Goal: Task Accomplishment & Management: Complete application form

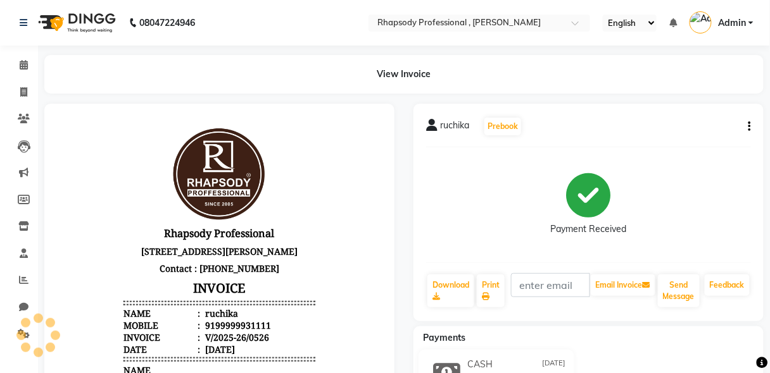
drag, startPoint x: 632, startPoint y: 6, endPoint x: 491, endPoint y: 39, distance: 145.5
click at [491, 39] on nav "08047224946 Select Location × Rhapsody Professional , Paschim Vihar English ENG…" at bounding box center [385, 23] width 770 height 46
click at [22, 92] on icon at bounding box center [23, 91] width 7 height 9
select select "8581"
select select "service"
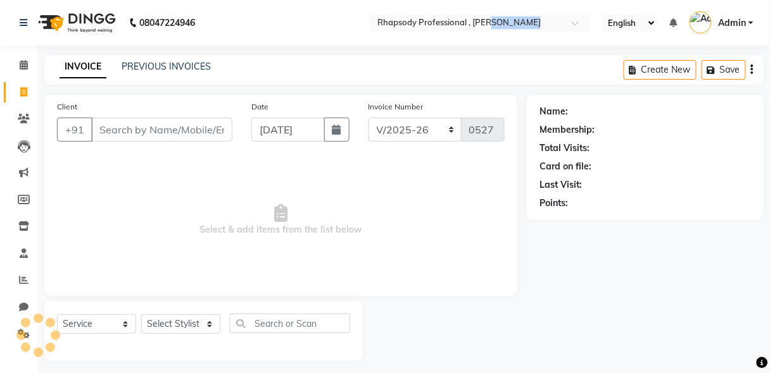
scroll to position [6, 0]
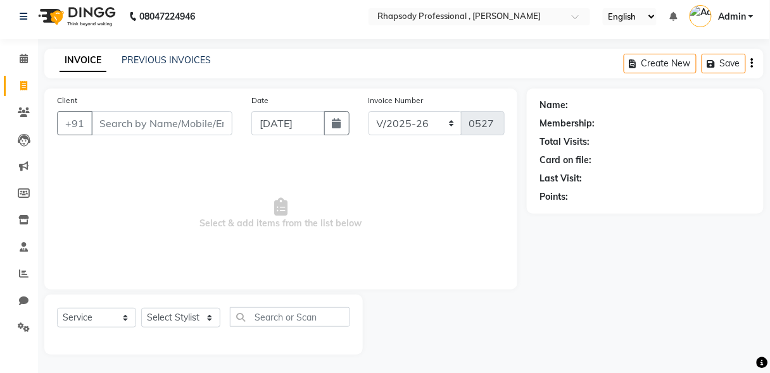
click at [126, 127] on input "Client" at bounding box center [161, 123] width 141 height 24
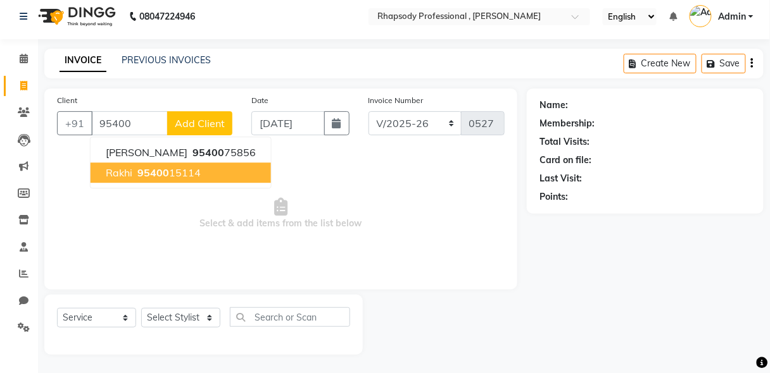
click at [146, 168] on span "95400" at bounding box center [153, 172] width 32 height 13
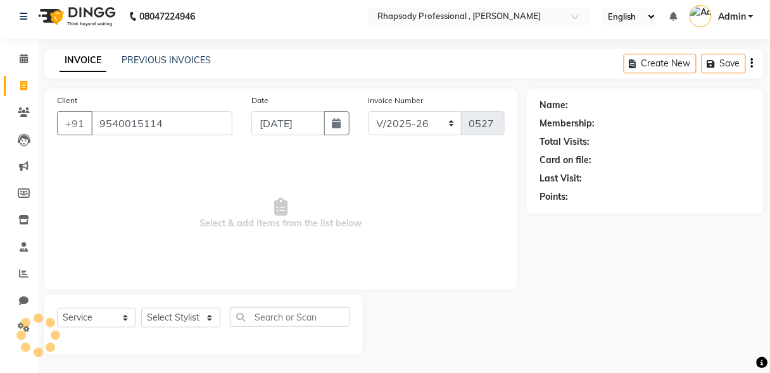
type input "9540015114"
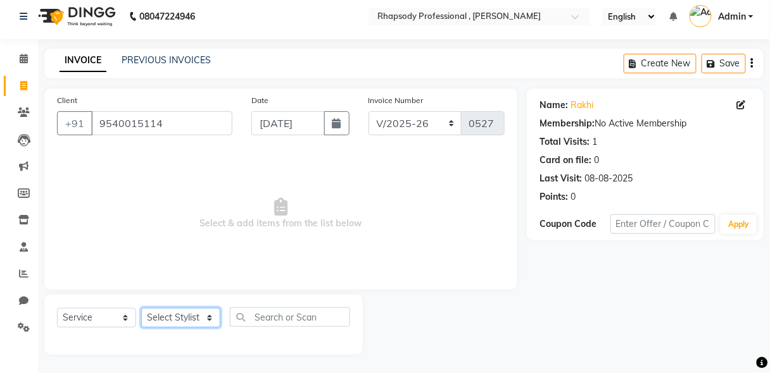
click at [189, 316] on select "Select Stylist [PERSON_NAME] [PERSON_NAME] Manager [PERSON_NAME] [PERSON_NAME] …" at bounding box center [180, 318] width 79 height 20
select select "85672"
click at [141, 308] on select "Select Stylist [PERSON_NAME] [PERSON_NAME] Manager [PERSON_NAME] [PERSON_NAME] …" at bounding box center [180, 318] width 79 height 20
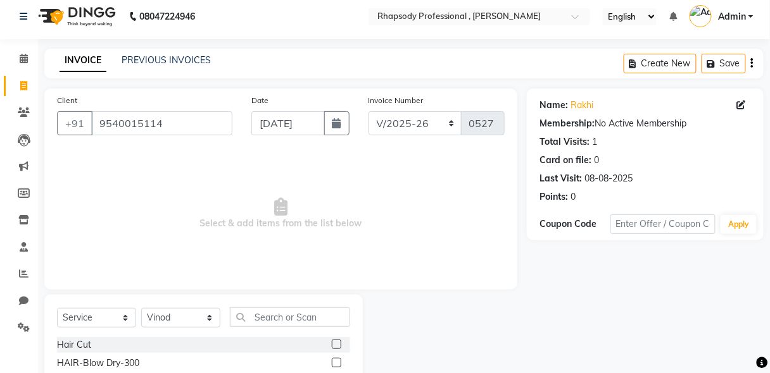
click at [332, 346] on label at bounding box center [336, 344] width 9 height 9
click at [332, 346] on input "checkbox" at bounding box center [336, 345] width 8 height 8
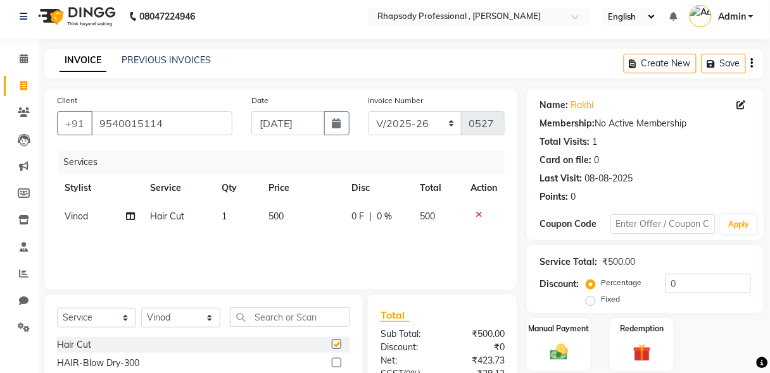
checkbox input "false"
click at [177, 313] on select "Select Stylist [PERSON_NAME] [PERSON_NAME] Manager [PERSON_NAME] [PERSON_NAME] …" at bounding box center [180, 318] width 79 height 20
select select "85666"
click at [141, 308] on select "Select Stylist [PERSON_NAME] [PERSON_NAME] Manager [PERSON_NAME] [PERSON_NAME] …" at bounding box center [180, 318] width 79 height 20
click at [280, 316] on input "text" at bounding box center [290, 318] width 120 height 20
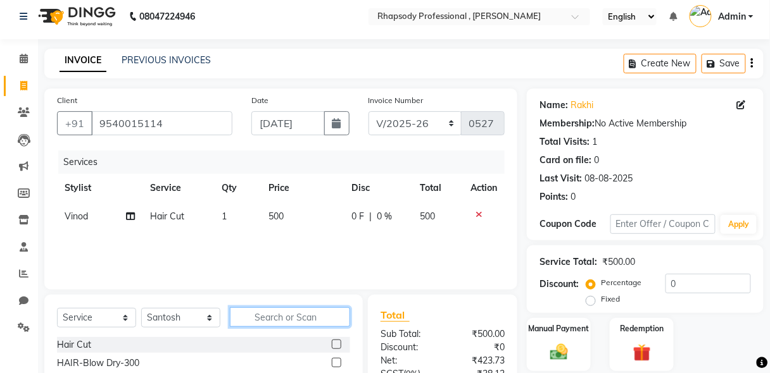
scroll to position [132, 0]
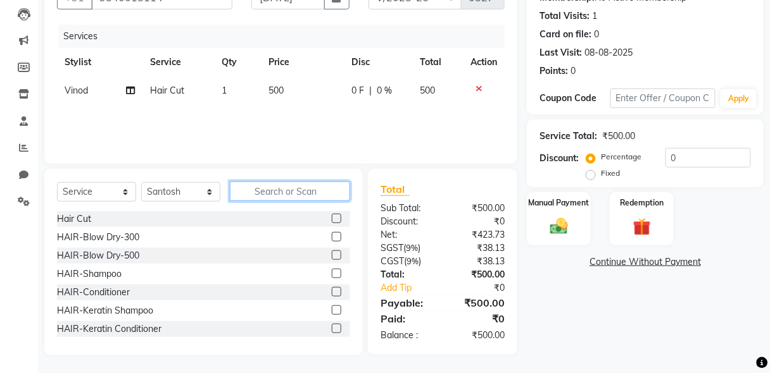
click at [275, 194] on input "text" at bounding box center [290, 192] width 120 height 20
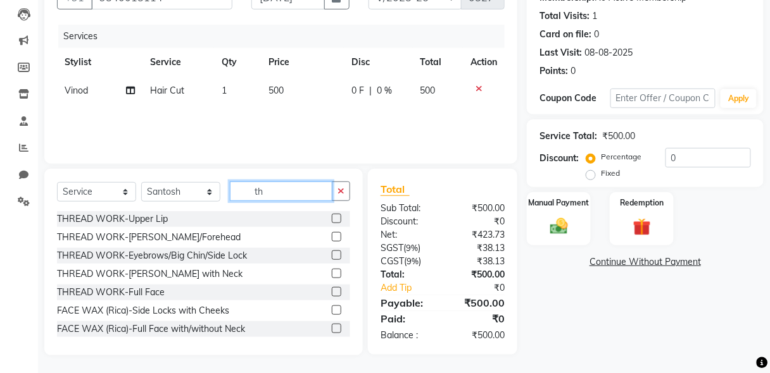
type input "th"
click at [332, 219] on label at bounding box center [336, 218] width 9 height 9
click at [332, 219] on input "checkbox" at bounding box center [336, 219] width 8 height 8
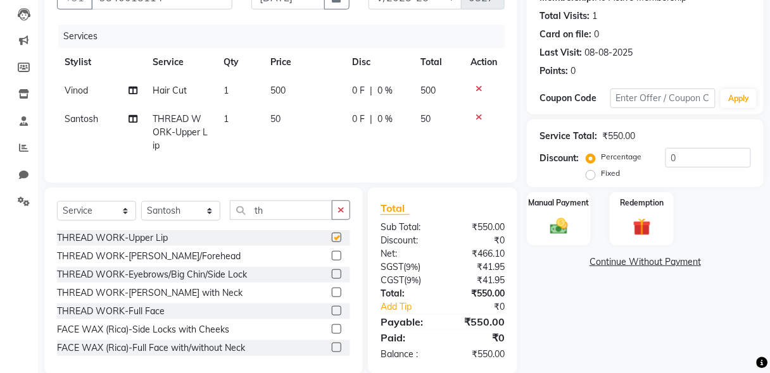
checkbox input "false"
click at [478, 115] on icon at bounding box center [478, 117] width 7 height 9
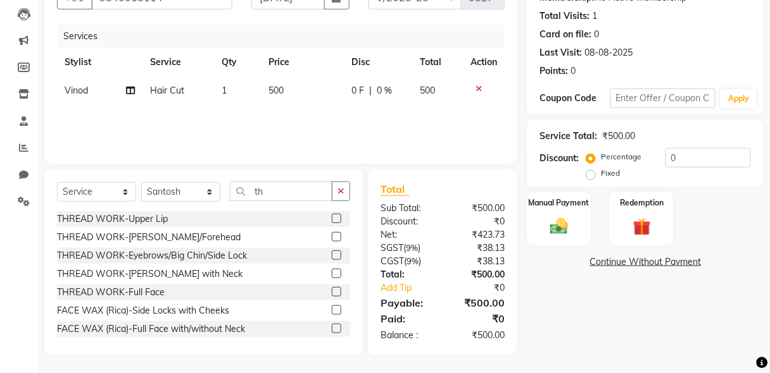
click at [332, 239] on label at bounding box center [336, 236] width 9 height 9
click at [332, 239] on input "checkbox" at bounding box center [336, 238] width 8 height 8
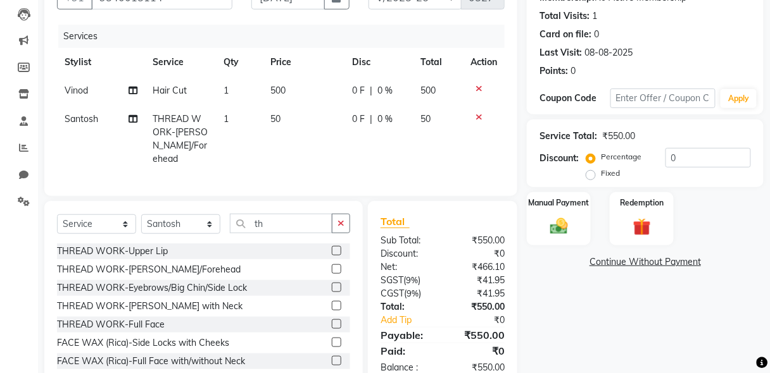
click at [478, 120] on icon at bounding box center [478, 117] width 7 height 9
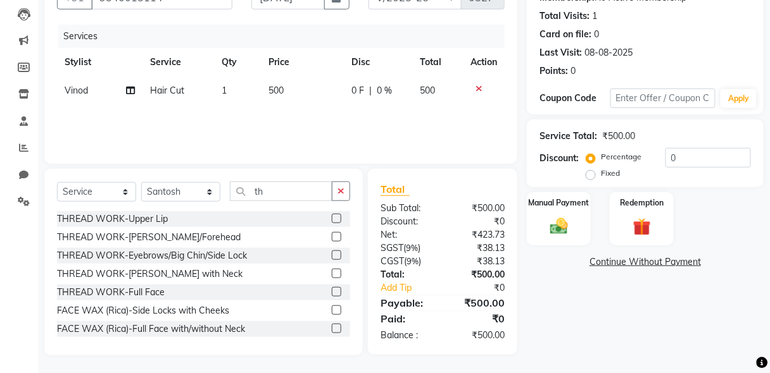
click at [332, 236] on label at bounding box center [336, 236] width 9 height 9
click at [332, 236] on input "checkbox" at bounding box center [336, 238] width 8 height 8
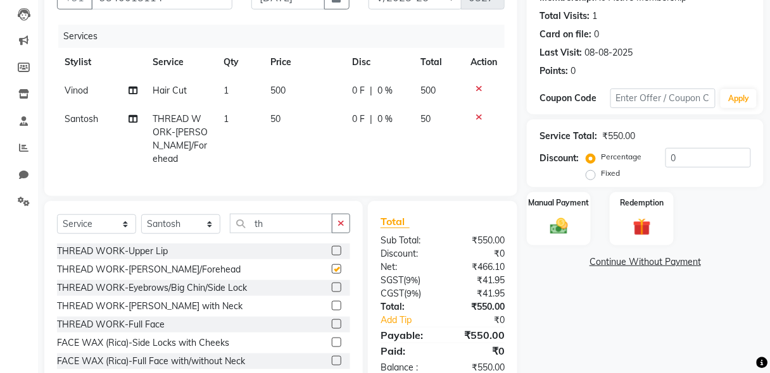
checkbox input "false"
click at [479, 113] on icon at bounding box center [478, 117] width 7 height 9
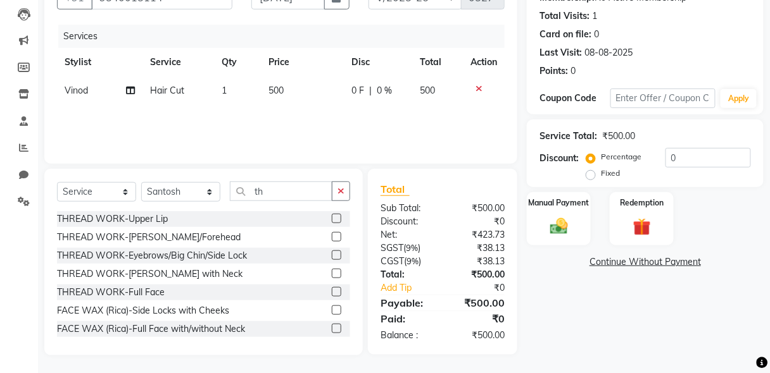
click at [332, 254] on label at bounding box center [336, 255] width 9 height 9
click at [332, 254] on input "checkbox" at bounding box center [336, 256] width 8 height 8
checkbox input "true"
click at [332, 223] on label at bounding box center [336, 218] width 9 height 9
click at [332, 223] on input "checkbox" at bounding box center [336, 219] width 8 height 8
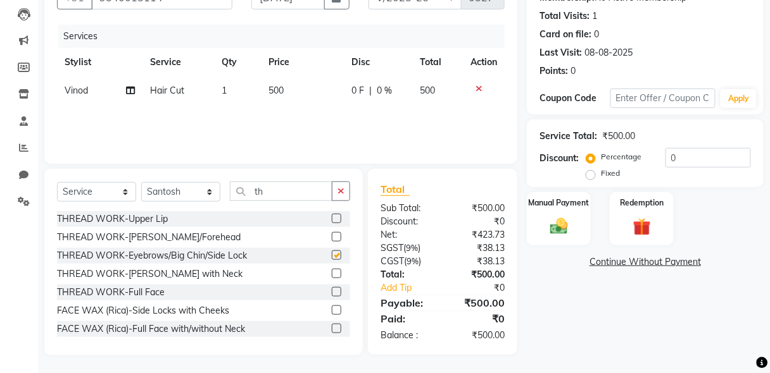
checkbox input "true"
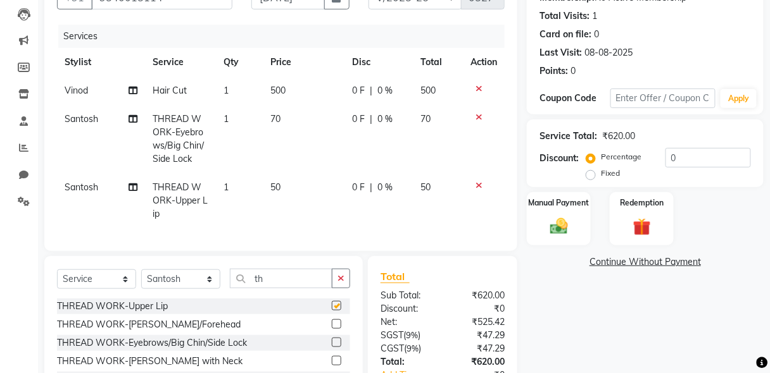
checkbox input "false"
click at [479, 183] on icon at bounding box center [478, 185] width 7 height 9
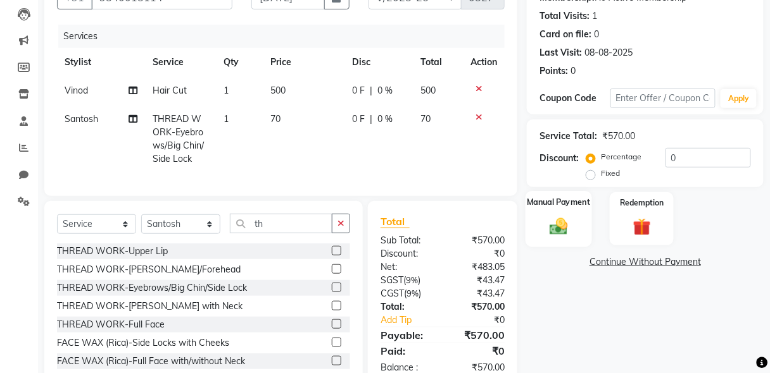
click at [559, 205] on label "Manual Payment" at bounding box center [558, 202] width 63 height 12
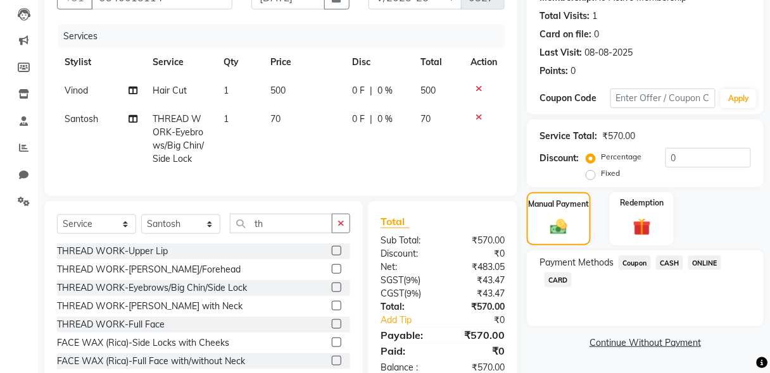
click at [668, 261] on span "CASH" at bounding box center [669, 263] width 27 height 15
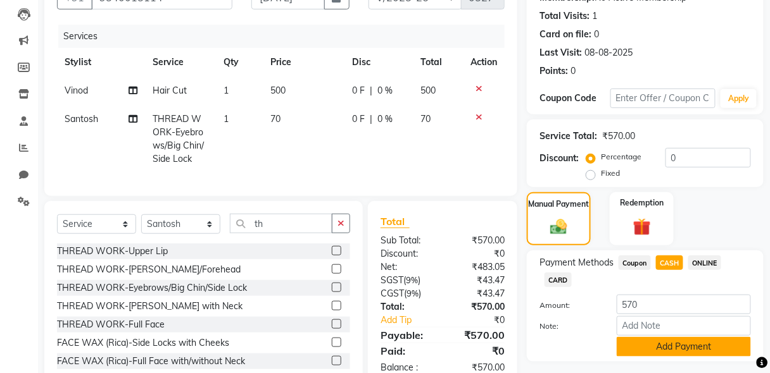
click at [703, 347] on button "Add Payment" at bounding box center [683, 347] width 134 height 20
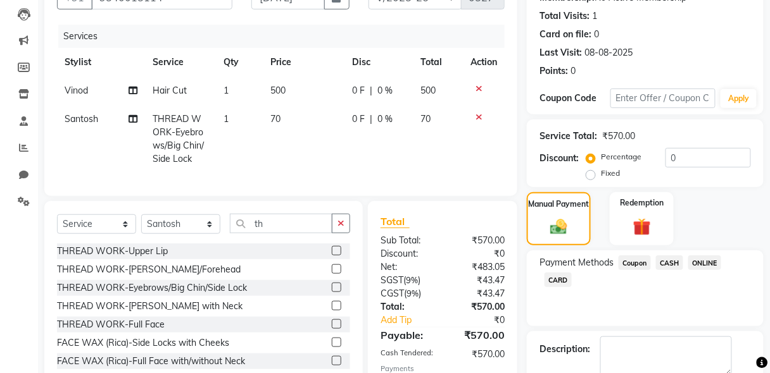
scroll to position [216, 0]
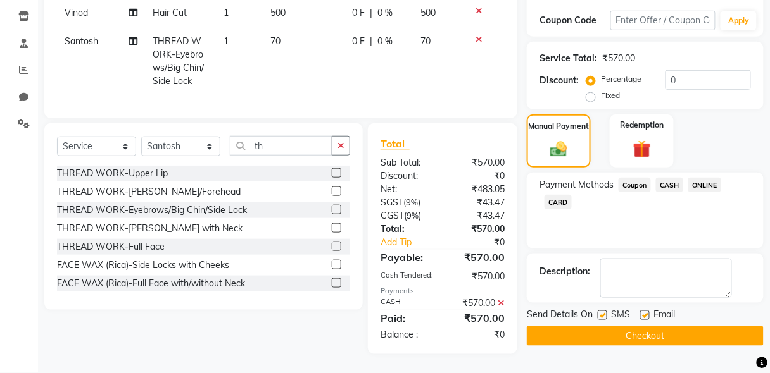
click at [695, 327] on button "Checkout" at bounding box center [645, 337] width 237 height 20
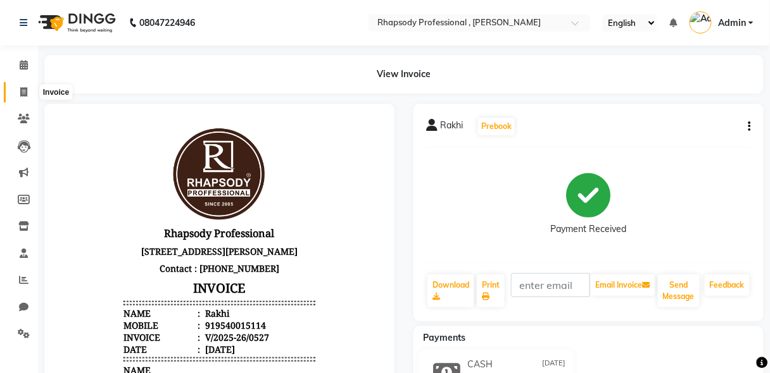
click at [25, 94] on icon at bounding box center [23, 91] width 7 height 9
select select "service"
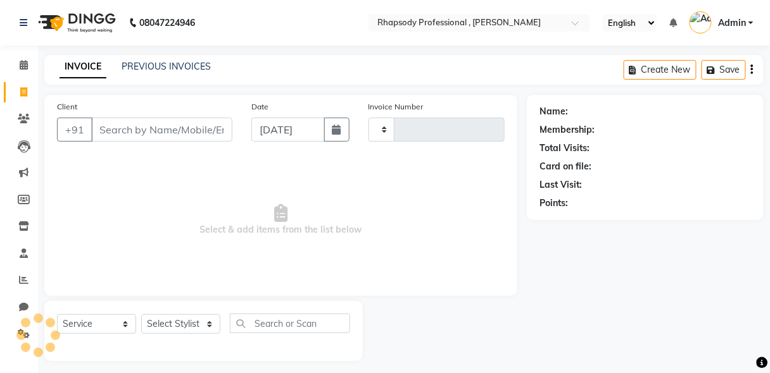
scroll to position [6, 0]
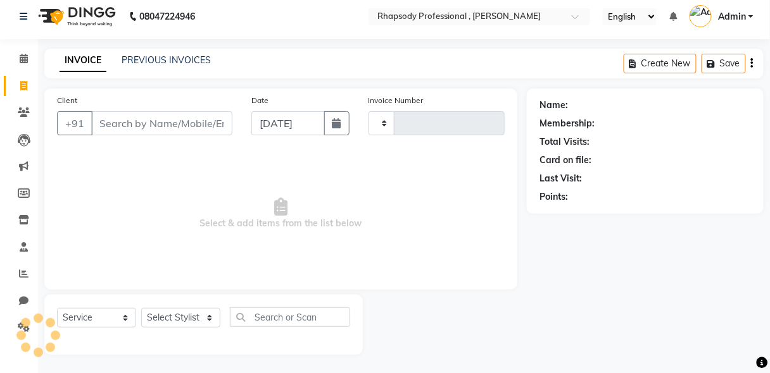
type input "0528"
select select "8581"
click at [104, 124] on input "Client" at bounding box center [161, 123] width 141 height 24
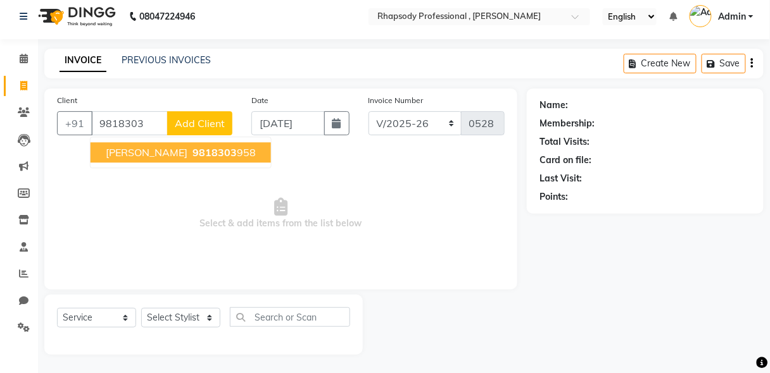
click at [131, 154] on span "[PERSON_NAME]" at bounding box center [147, 152] width 82 height 13
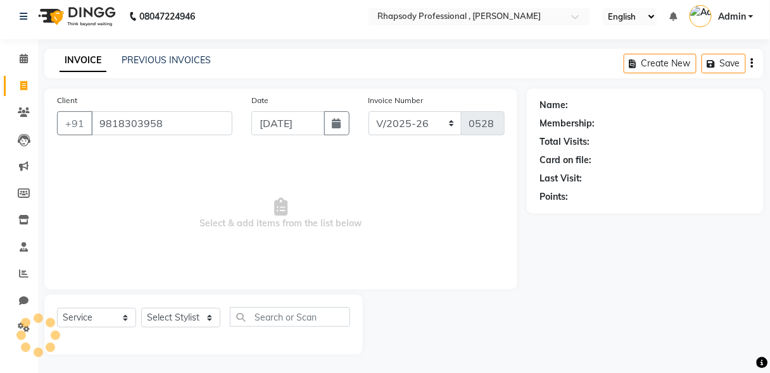
type input "9818303958"
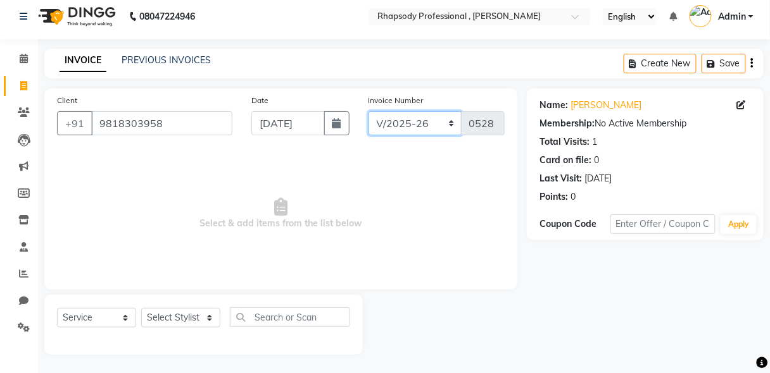
click at [448, 123] on select "RNV/2025-26 V/2025 V/2025-26" at bounding box center [415, 123] width 94 height 24
select select "8650"
click at [368, 111] on select "RNV/2025-26 V/2025 V/2025-26" at bounding box center [415, 123] width 94 height 24
type input "0465"
click at [753, 63] on icon "button" at bounding box center [752, 63] width 3 height 1
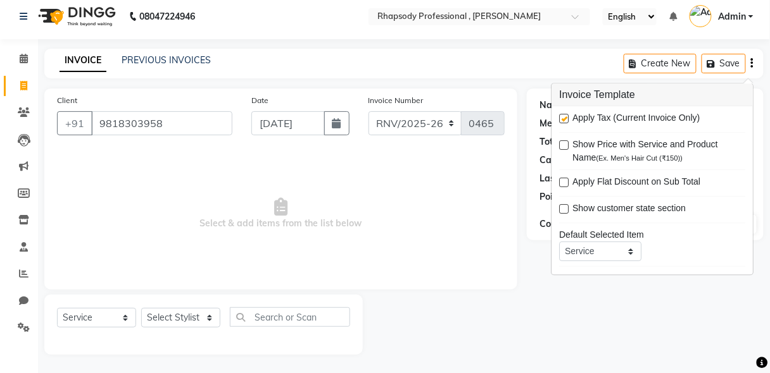
click at [563, 120] on label at bounding box center [563, 119] width 9 height 9
click at [563, 120] on input "checkbox" at bounding box center [563, 120] width 8 height 8
checkbox input "false"
click at [429, 197] on span "Select & add items from the list below" at bounding box center [280, 214] width 447 height 127
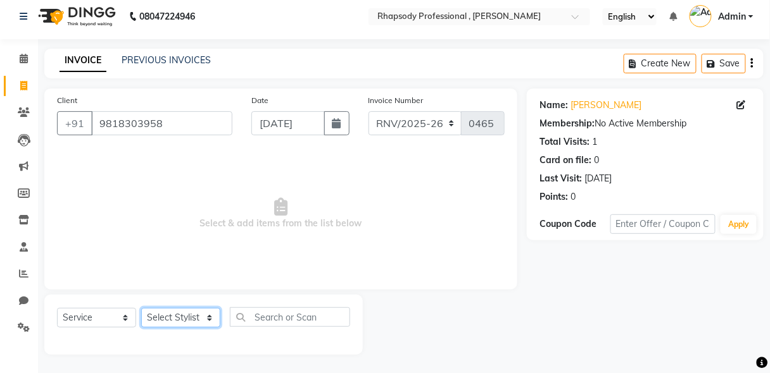
click at [175, 321] on select "Select Stylist [PERSON_NAME] [PERSON_NAME] Manager [PERSON_NAME] [PERSON_NAME] …" at bounding box center [180, 318] width 79 height 20
select select "85673"
click at [141, 308] on select "Select Stylist [PERSON_NAME] [PERSON_NAME] Manager [PERSON_NAME] [PERSON_NAME] …" at bounding box center [180, 318] width 79 height 20
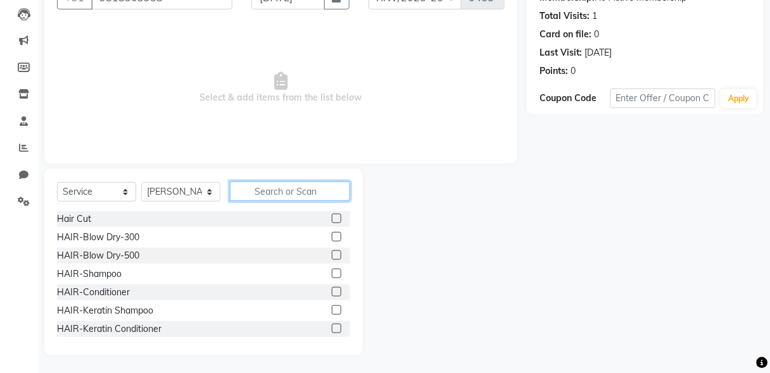
click at [253, 192] on input "text" at bounding box center [290, 192] width 120 height 20
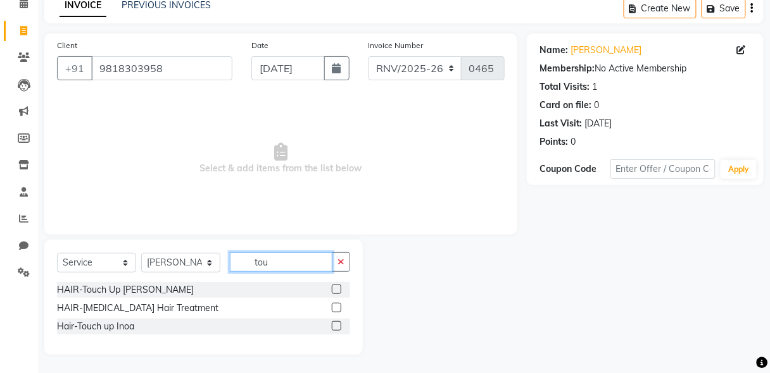
scroll to position [42, 0]
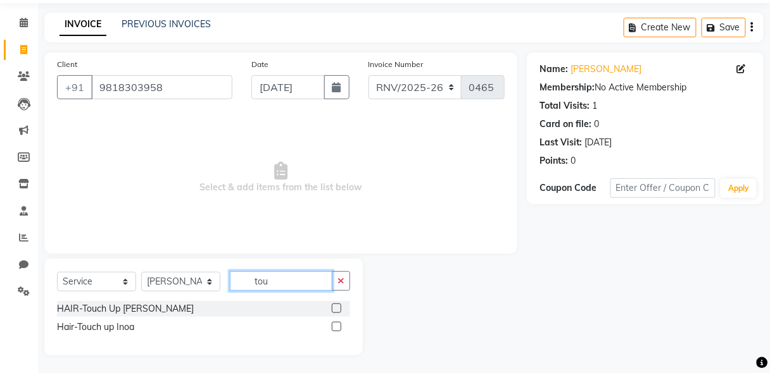
type input "tou"
click at [335, 310] on label at bounding box center [336, 308] width 9 height 9
click at [335, 310] on input "checkbox" at bounding box center [336, 309] width 8 height 8
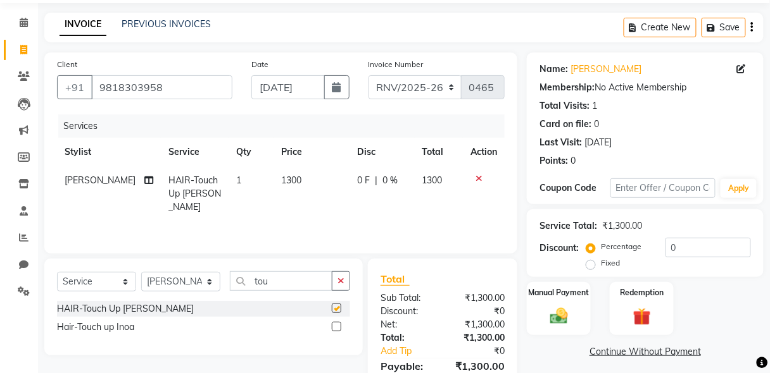
checkbox input "false"
click at [170, 281] on select "Select Stylist [PERSON_NAME] [PERSON_NAME] Manager [PERSON_NAME] [PERSON_NAME] …" at bounding box center [180, 282] width 79 height 20
select select "85674"
click at [141, 272] on select "Select Stylist [PERSON_NAME] [PERSON_NAME] Manager [PERSON_NAME] [PERSON_NAME] …" at bounding box center [180, 282] width 79 height 20
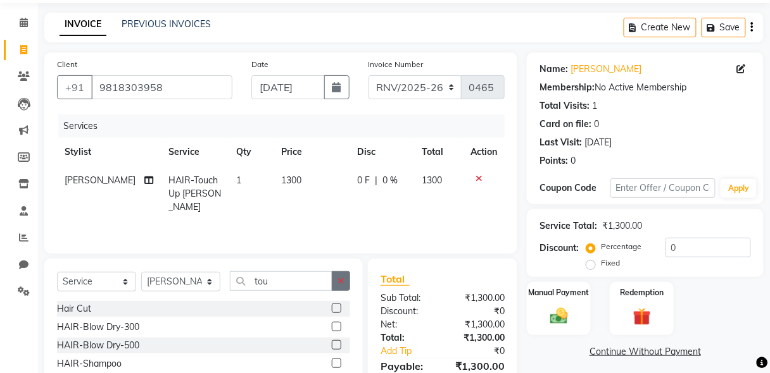
click at [337, 284] on button "button" at bounding box center [341, 282] width 18 height 20
click at [291, 285] on input "text" at bounding box center [290, 282] width 120 height 20
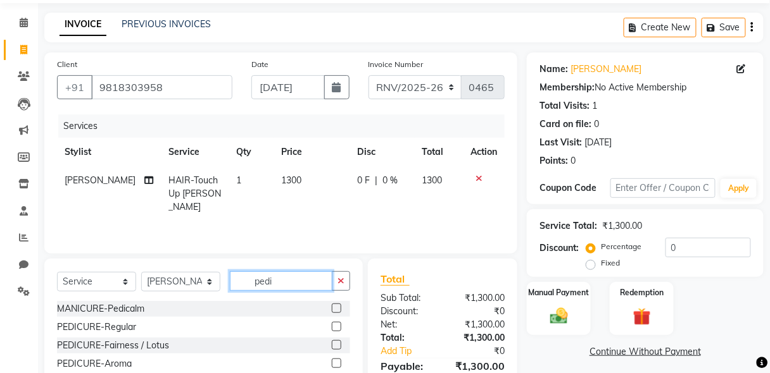
type input "pedi"
click at [332, 327] on label at bounding box center [336, 326] width 9 height 9
click at [332, 327] on input "checkbox" at bounding box center [336, 327] width 8 height 8
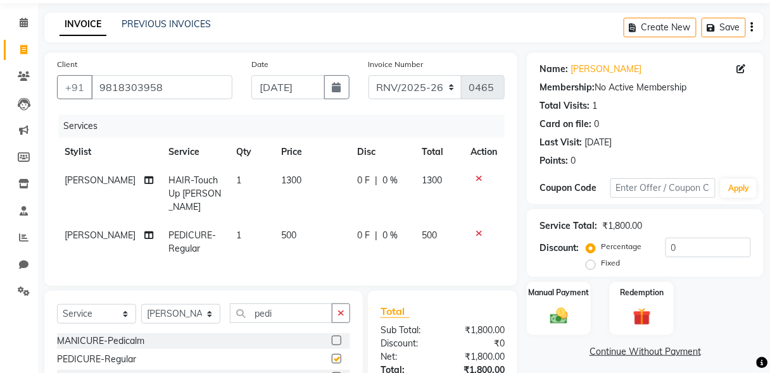
checkbox input "false"
click at [178, 308] on select "Select Stylist [PERSON_NAME] [PERSON_NAME] Manager [PERSON_NAME] [PERSON_NAME] …" at bounding box center [180, 314] width 79 height 20
select select "85666"
click at [141, 304] on select "Select Stylist [PERSON_NAME] [PERSON_NAME] Manager [PERSON_NAME] [PERSON_NAME] …" at bounding box center [180, 314] width 79 height 20
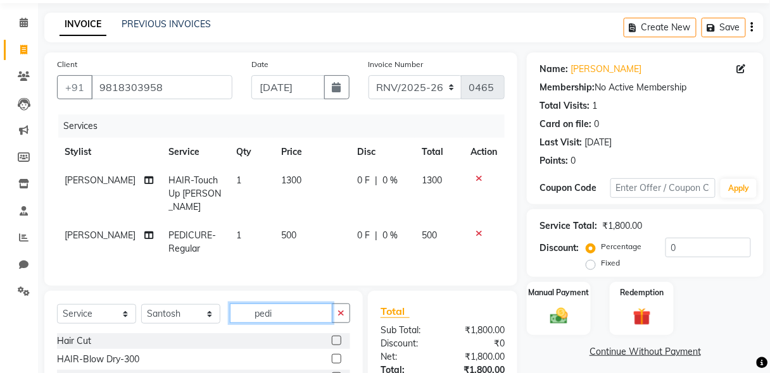
click at [292, 304] on input "pedi" at bounding box center [281, 314] width 103 height 20
click at [339, 309] on icon "button" at bounding box center [340, 313] width 7 height 9
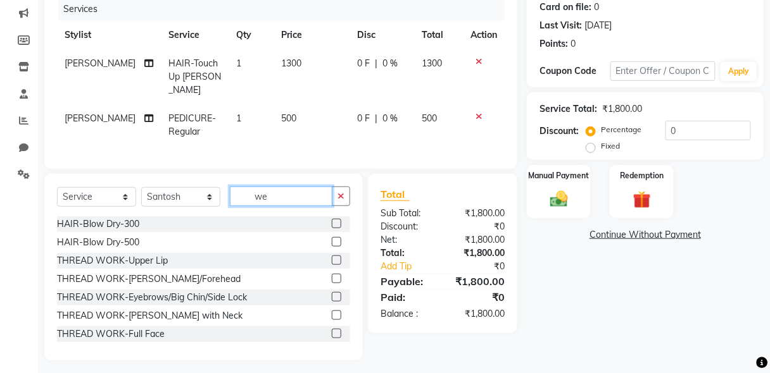
scroll to position [132, 0]
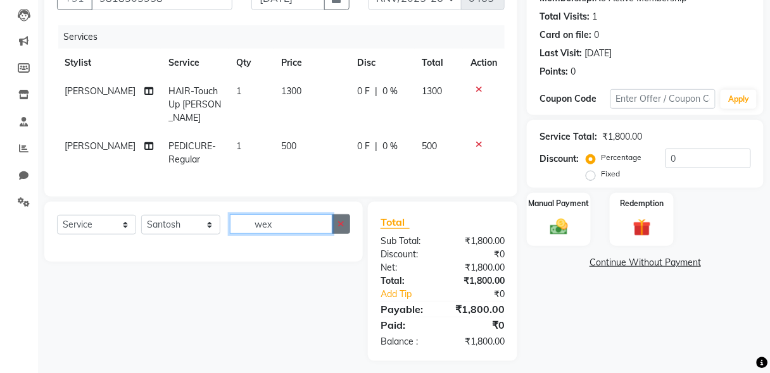
type input "wex"
click at [339, 220] on icon "button" at bounding box center [340, 224] width 7 height 9
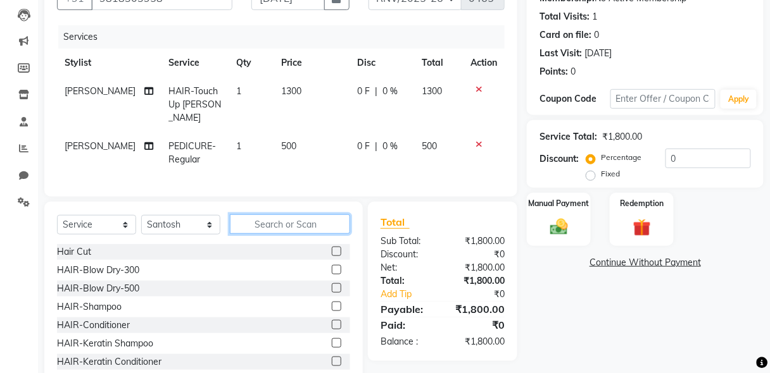
click at [260, 220] on input "text" at bounding box center [290, 225] width 120 height 20
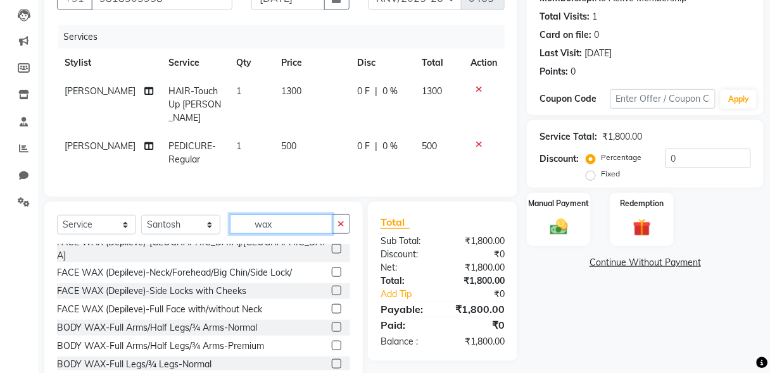
scroll to position [110, 0]
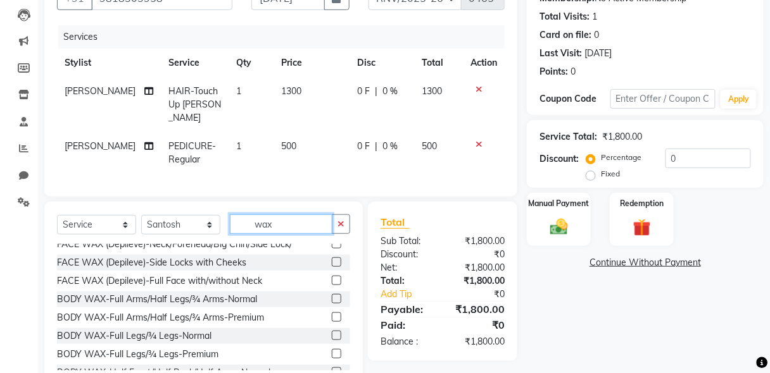
type input "wax"
click at [332, 294] on label at bounding box center [336, 298] width 9 height 9
click at [332, 296] on input "checkbox" at bounding box center [336, 300] width 8 height 8
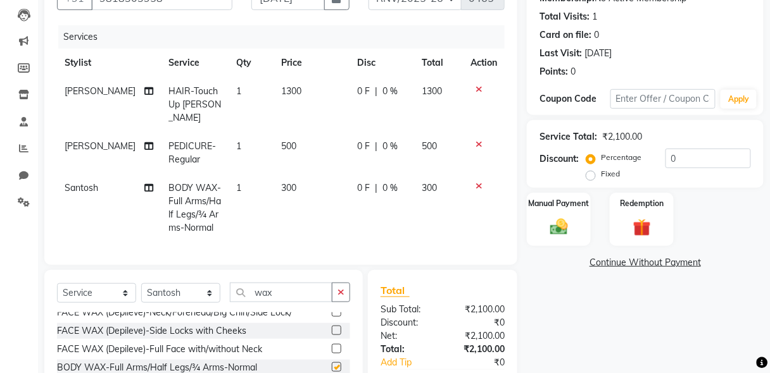
checkbox input "false"
click at [552, 216] on img at bounding box center [559, 227] width 30 height 22
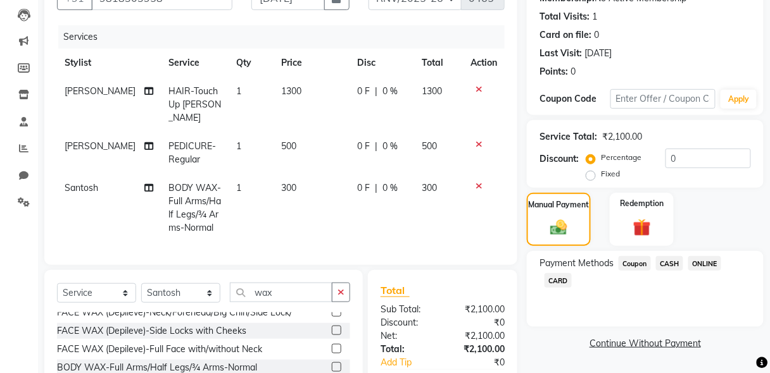
click at [666, 265] on span "CASH" at bounding box center [669, 263] width 27 height 15
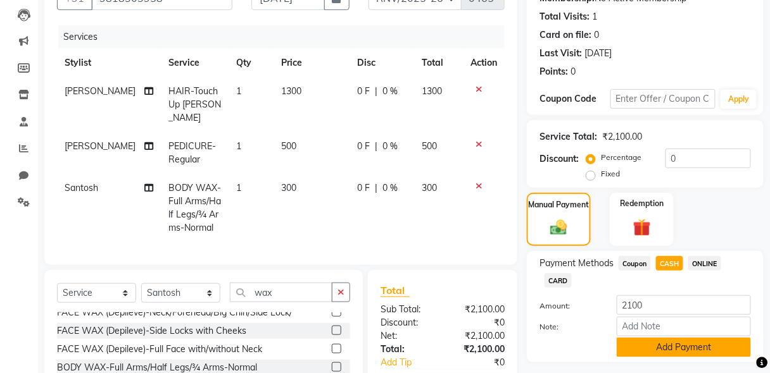
click at [668, 349] on button "Add Payment" at bounding box center [683, 348] width 134 height 20
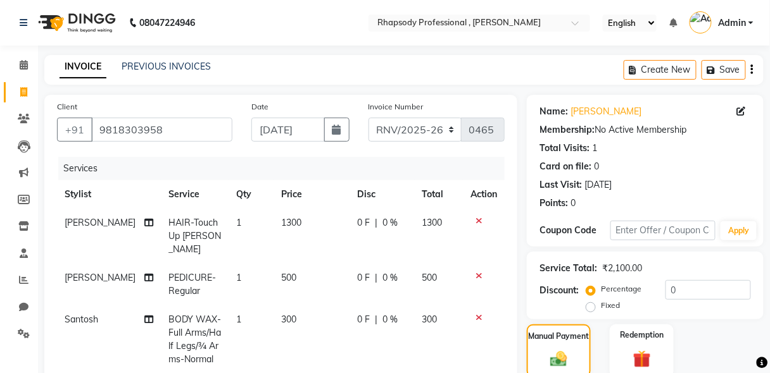
scroll to position [258, 0]
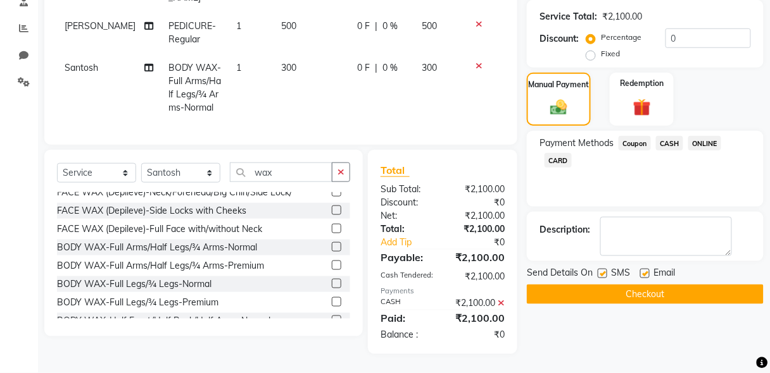
click at [665, 285] on button "Checkout" at bounding box center [645, 295] width 237 height 20
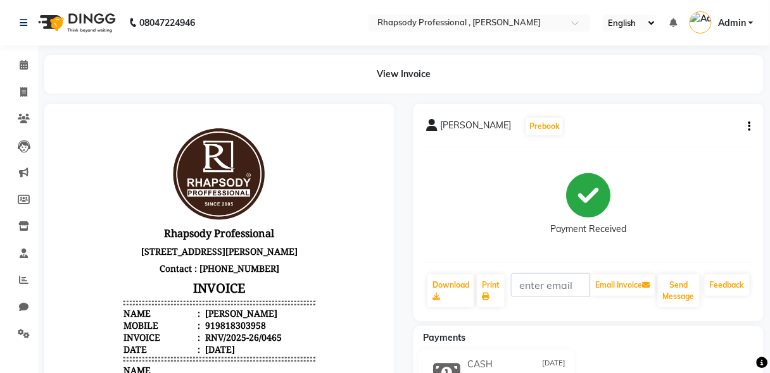
scroll to position [282, 0]
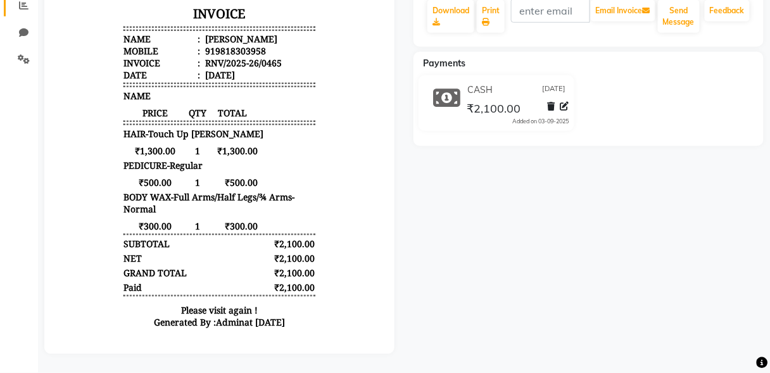
select select "service"
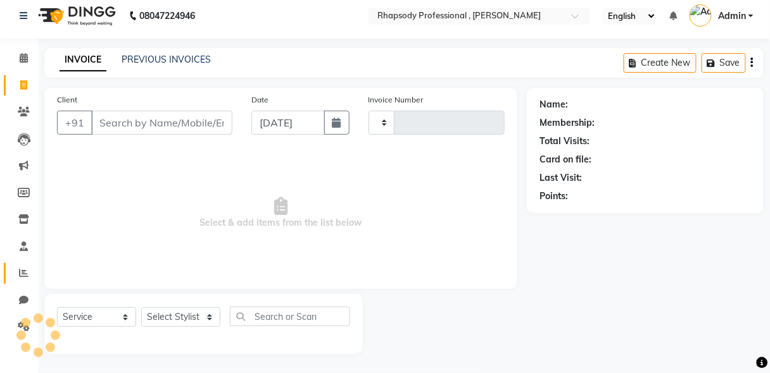
scroll to position [6, 0]
select select "8581"
type input "0528"
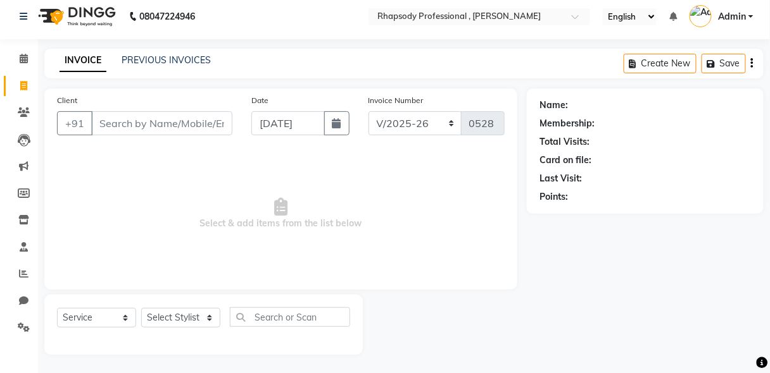
click at [122, 122] on input "Client" at bounding box center [161, 123] width 141 height 24
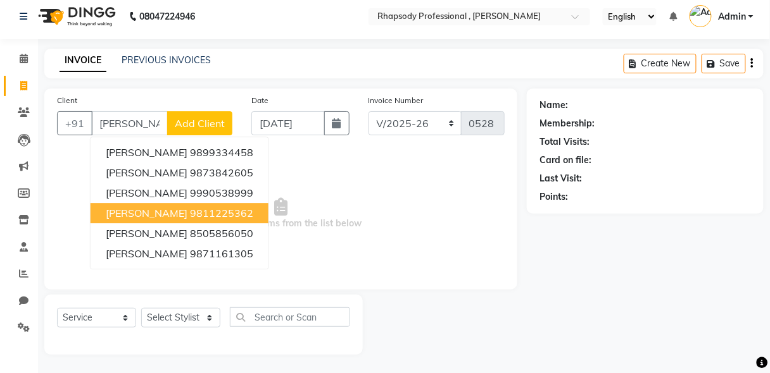
click at [203, 210] on button "[PERSON_NAME] 9811225362" at bounding box center [180, 213] width 178 height 20
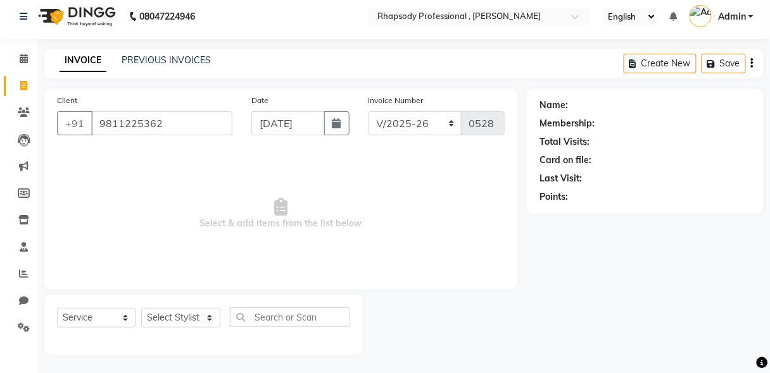
type input "9811225362"
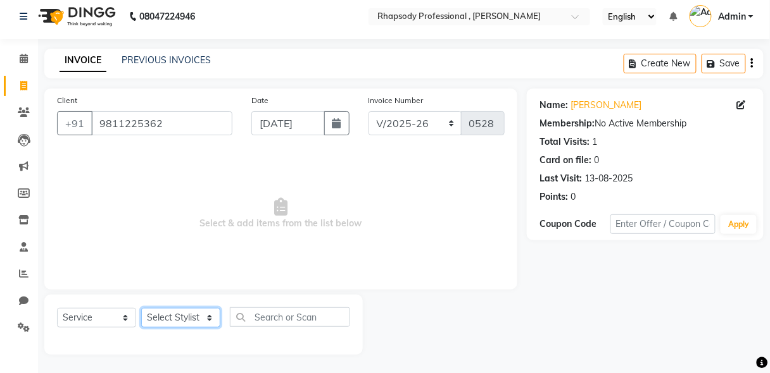
click at [187, 318] on select "Select Stylist [PERSON_NAME] [PERSON_NAME] Manager [PERSON_NAME] [PERSON_NAME] …" at bounding box center [180, 318] width 79 height 20
click at [141, 308] on select "Select Stylist [PERSON_NAME] [PERSON_NAME] Manager [PERSON_NAME] [PERSON_NAME] …" at bounding box center [180, 318] width 79 height 20
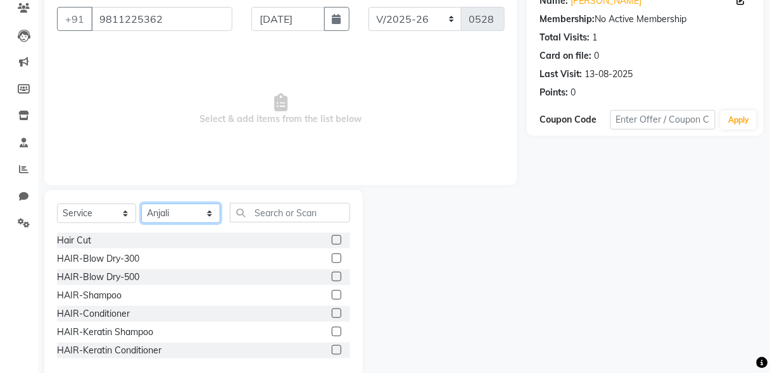
scroll to position [132, 0]
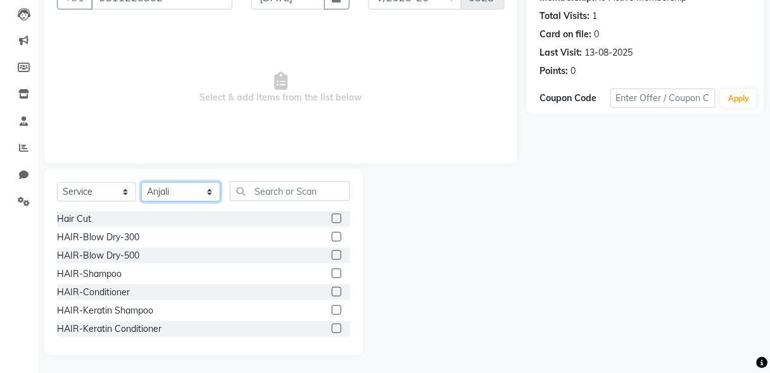
select select "85669"
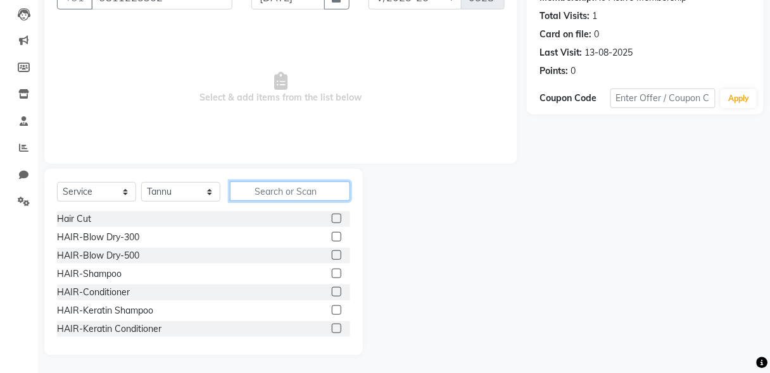
click at [268, 192] on input "text" at bounding box center [290, 192] width 120 height 20
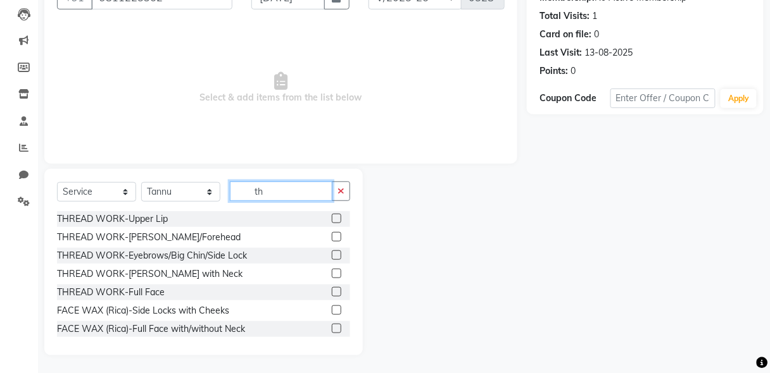
type input "th"
click at [332, 220] on label at bounding box center [336, 218] width 9 height 9
click at [332, 220] on input "checkbox" at bounding box center [336, 219] width 8 height 8
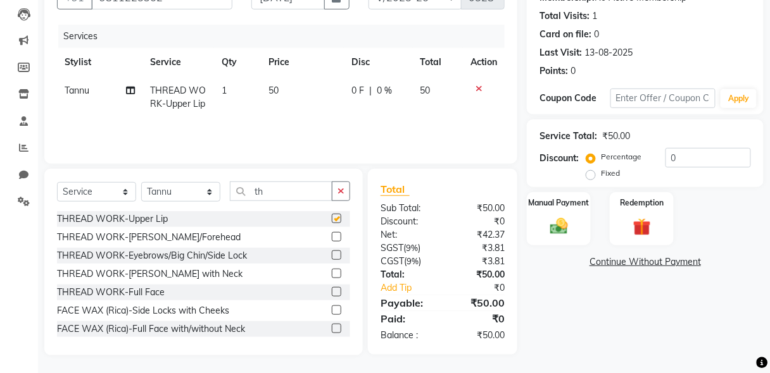
checkbox input "false"
click at [477, 87] on icon at bounding box center [478, 88] width 7 height 9
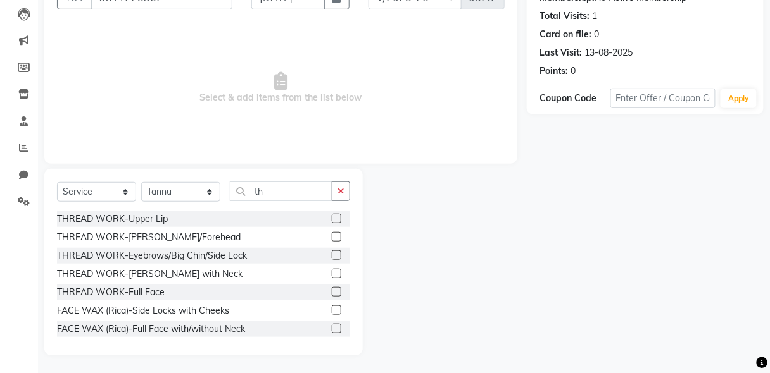
click at [332, 235] on label at bounding box center [336, 236] width 9 height 9
click at [332, 235] on input "checkbox" at bounding box center [336, 238] width 8 height 8
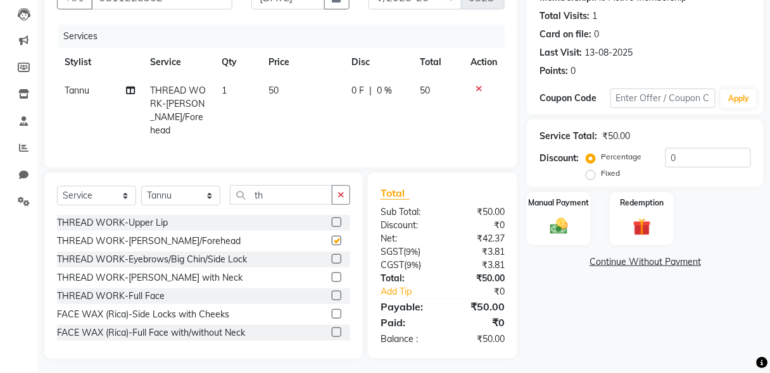
checkbox input "false"
click at [478, 88] on icon at bounding box center [478, 88] width 7 height 9
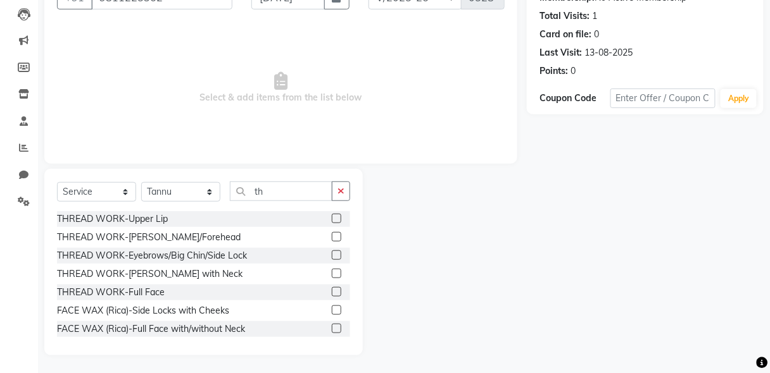
click at [332, 256] on label at bounding box center [336, 255] width 9 height 9
click at [332, 256] on input "checkbox" at bounding box center [336, 256] width 8 height 8
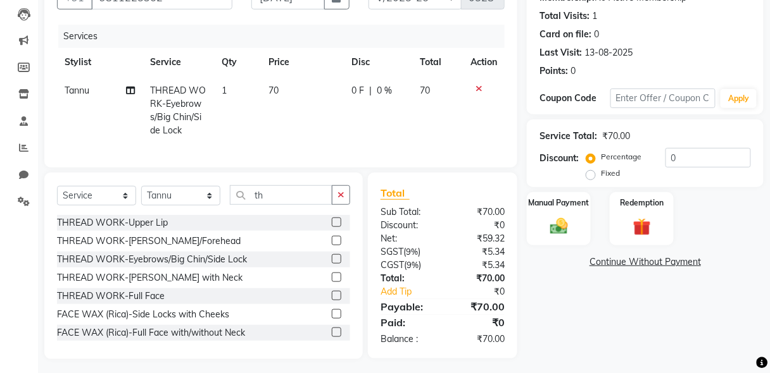
click at [332, 264] on label at bounding box center [336, 258] width 9 height 9
click at [332, 264] on input "checkbox" at bounding box center [336, 260] width 8 height 8
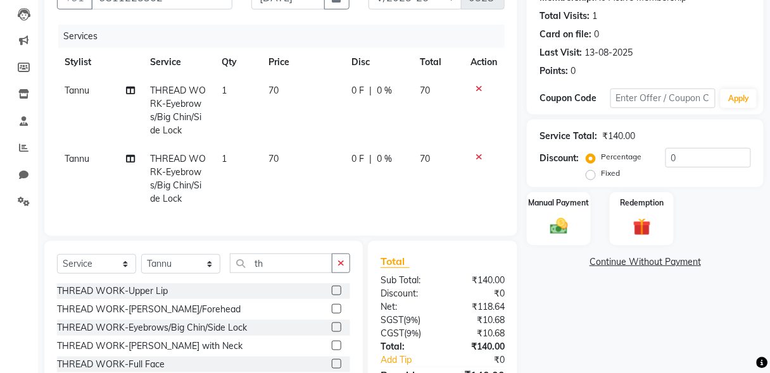
scroll to position [213, 0]
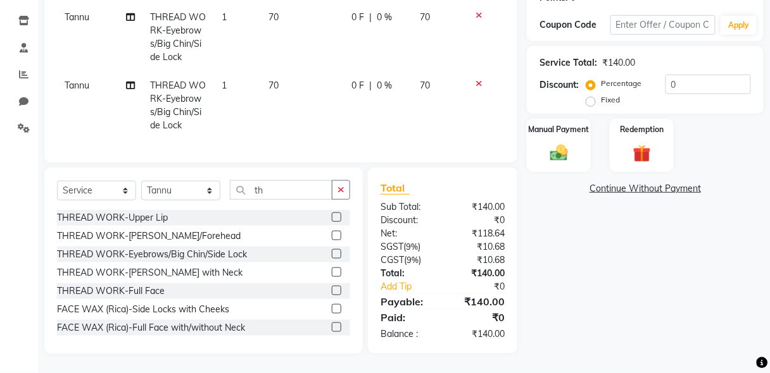
click at [332, 254] on label at bounding box center [336, 253] width 9 height 9
click at [332, 254] on input "checkbox" at bounding box center [336, 255] width 8 height 8
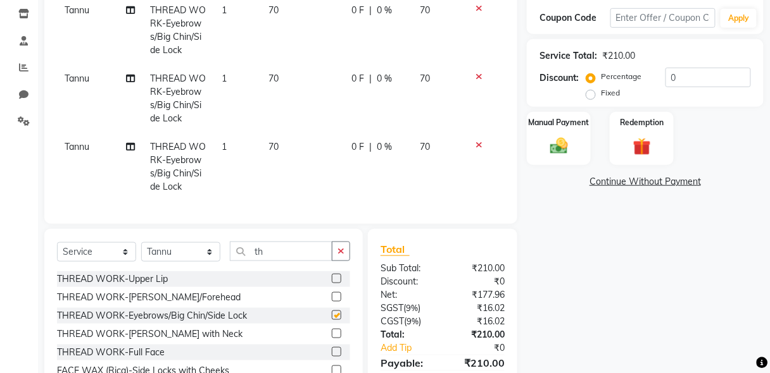
checkbox input "false"
click at [551, 141] on img at bounding box center [559, 146] width 30 height 22
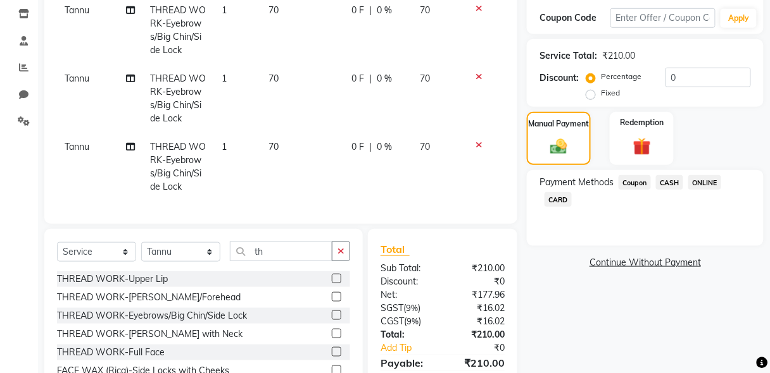
click at [666, 185] on span "CASH" at bounding box center [669, 182] width 27 height 15
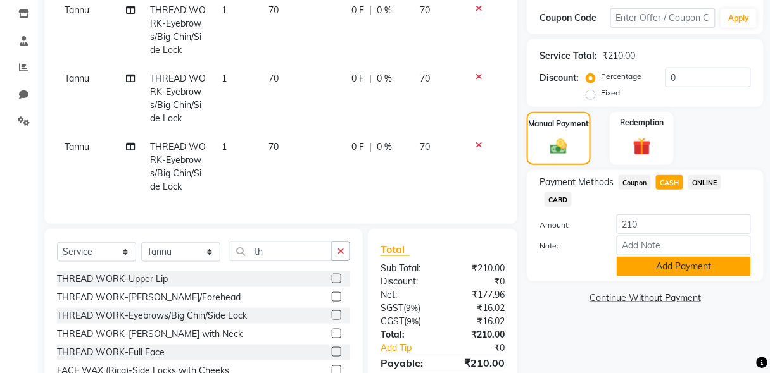
click at [677, 268] on button "Add Payment" at bounding box center [683, 267] width 134 height 20
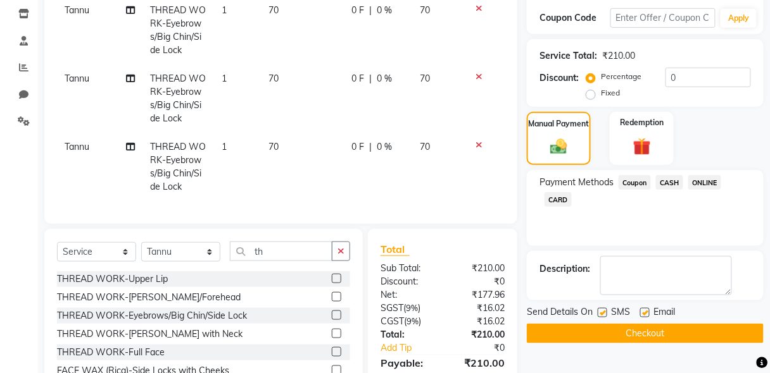
click at [657, 335] on button "Checkout" at bounding box center [645, 334] width 237 height 20
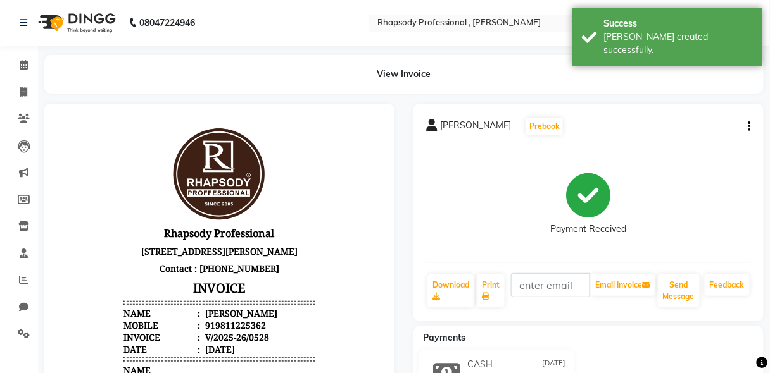
scroll to position [326, 0]
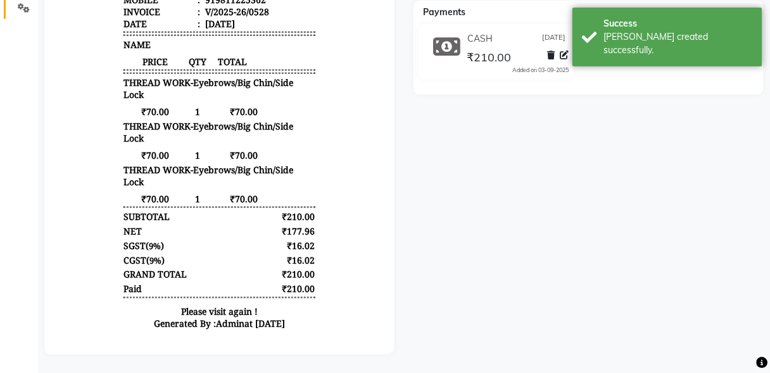
select select "service"
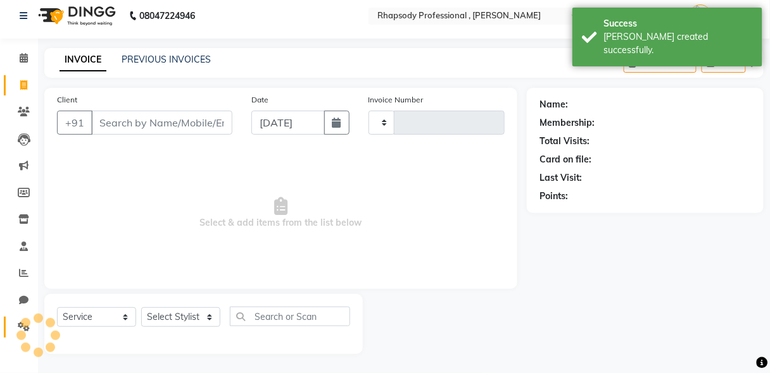
scroll to position [6, 0]
type input "0529"
select select "8581"
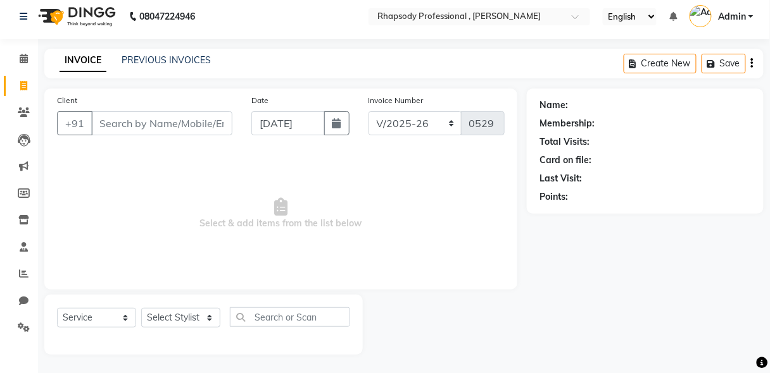
click at [127, 125] on input "Client" at bounding box center [161, 123] width 141 height 24
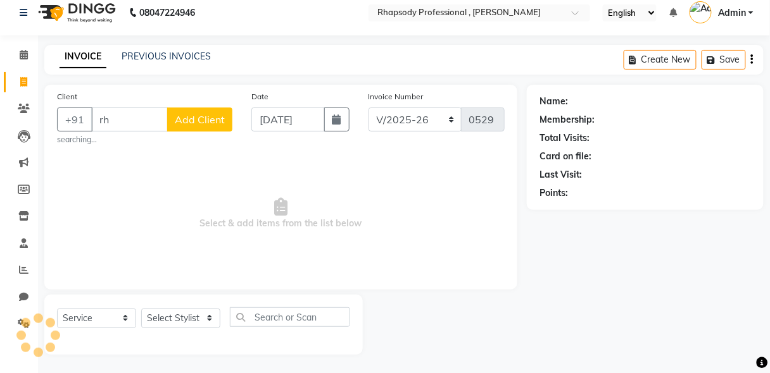
type input "r"
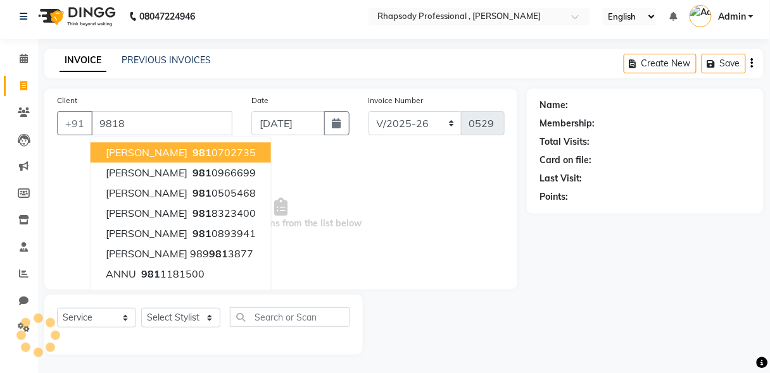
scroll to position [10, 0]
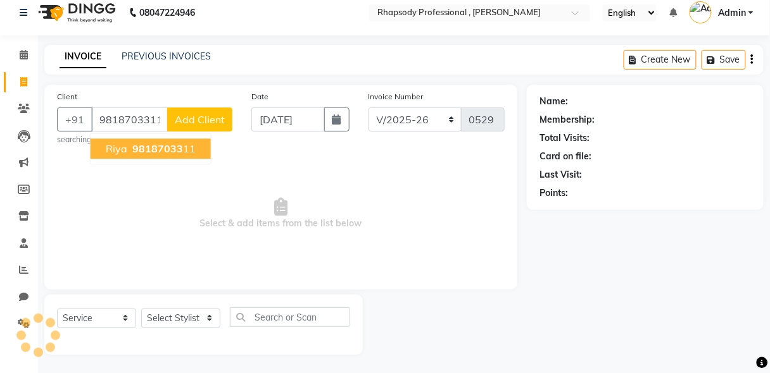
type input "9818703311"
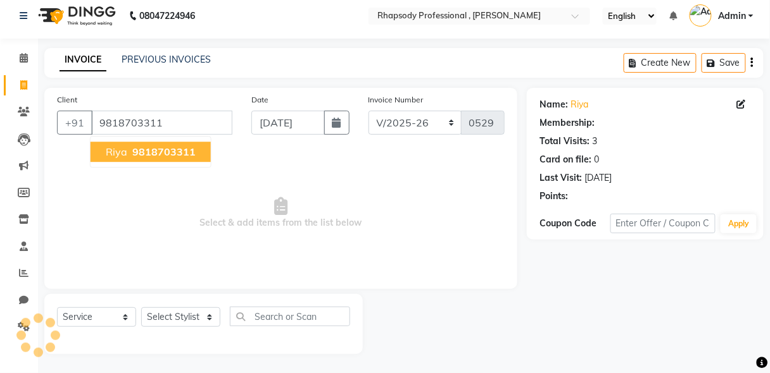
scroll to position [6, 0]
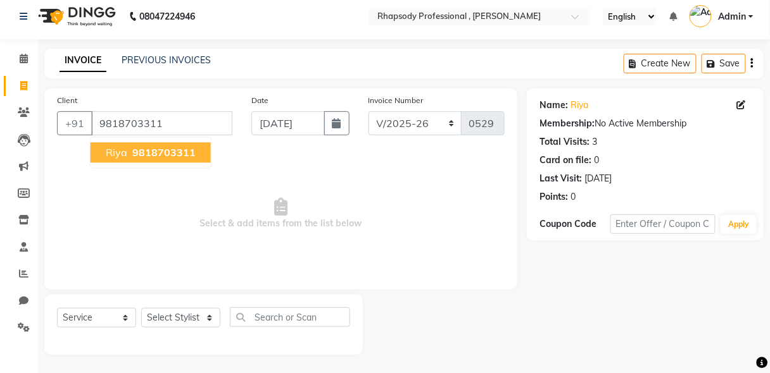
click at [158, 144] on button "[PERSON_NAME] 9818703311" at bounding box center [151, 152] width 120 height 20
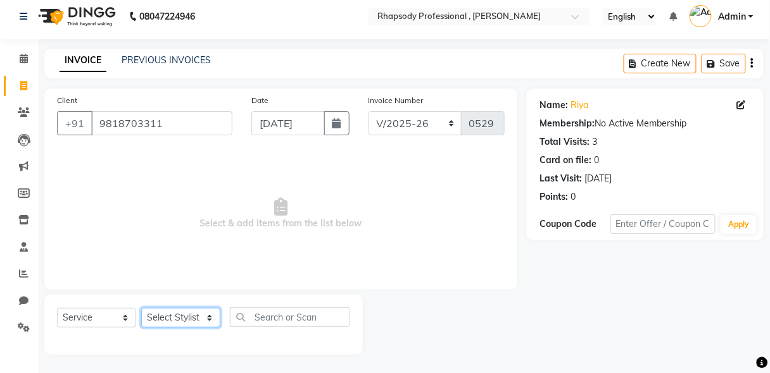
click at [185, 314] on select "Select Stylist [PERSON_NAME] [PERSON_NAME] Manager [PERSON_NAME] [PERSON_NAME] …" at bounding box center [180, 318] width 79 height 20
select select "85675"
click at [141, 308] on select "Select Stylist [PERSON_NAME] [PERSON_NAME] Manager [PERSON_NAME] [PERSON_NAME] …" at bounding box center [180, 318] width 79 height 20
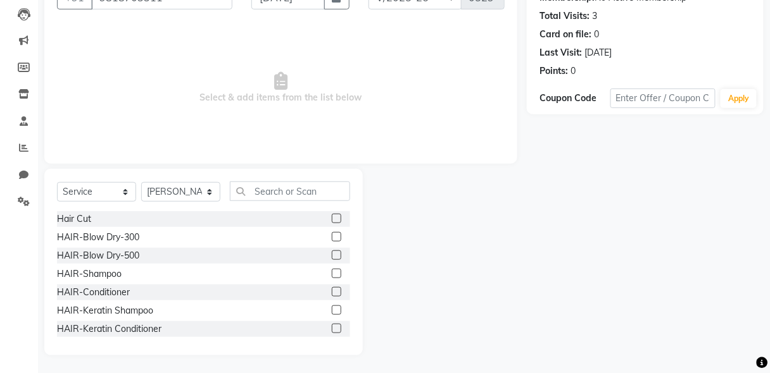
click at [332, 277] on label at bounding box center [336, 273] width 9 height 9
click at [332, 277] on input "checkbox" at bounding box center [336, 274] width 8 height 8
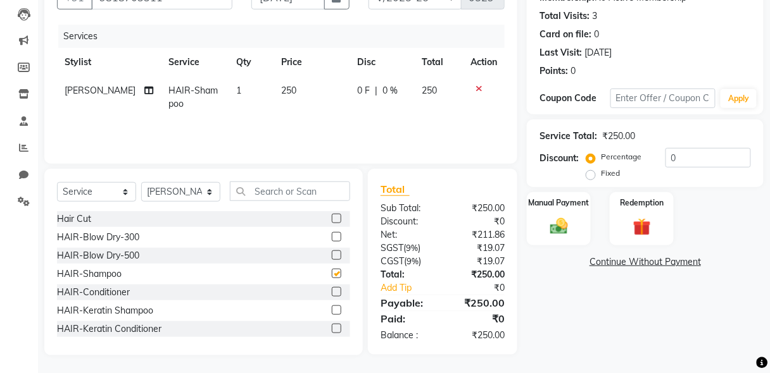
checkbox input "false"
click at [561, 211] on div "Manual Payment" at bounding box center [558, 219] width 66 height 56
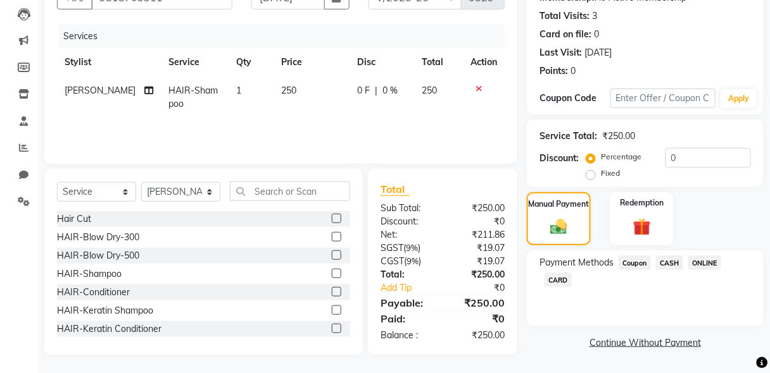
click at [672, 262] on span "CASH" at bounding box center [669, 263] width 27 height 15
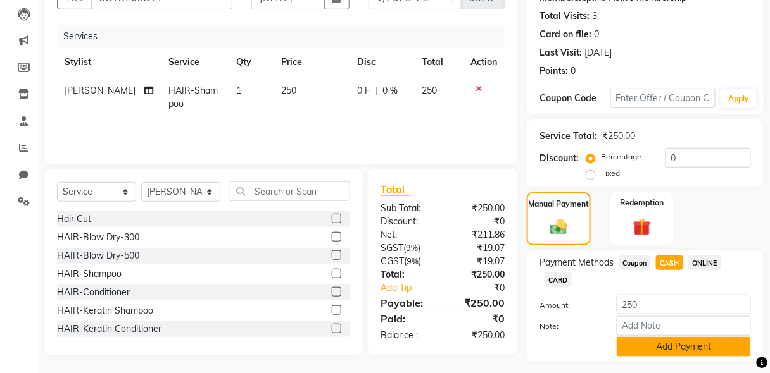
click at [696, 342] on button "Add Payment" at bounding box center [683, 347] width 134 height 20
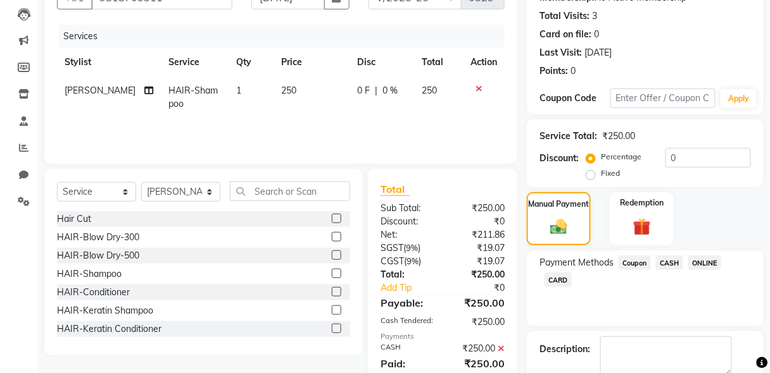
scroll to position [201, 0]
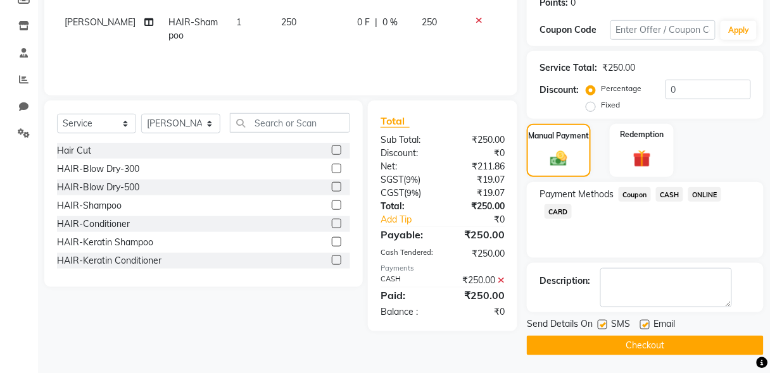
click at [718, 347] on button "Checkout" at bounding box center [645, 346] width 237 height 20
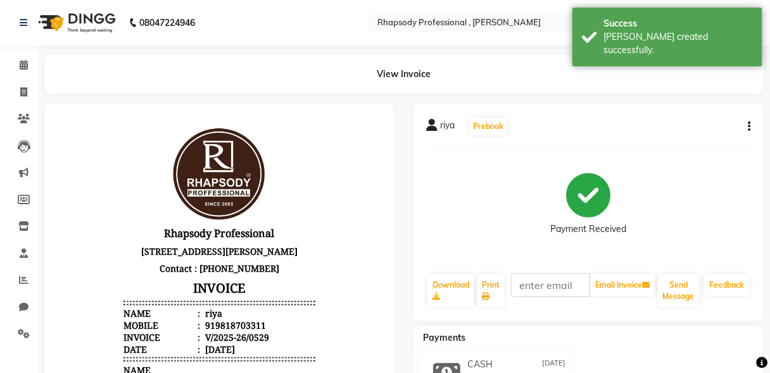
select select "service"
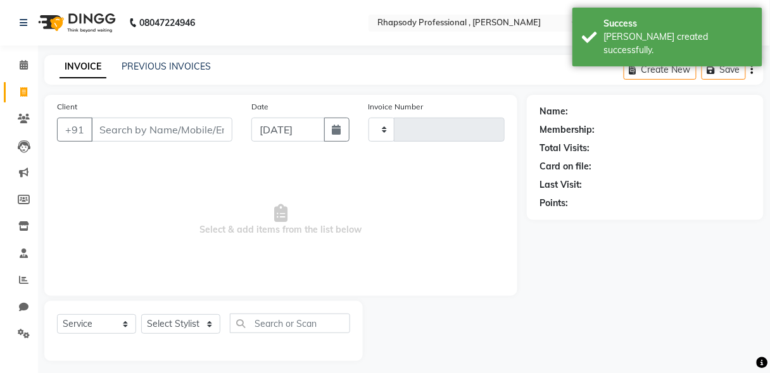
scroll to position [6, 0]
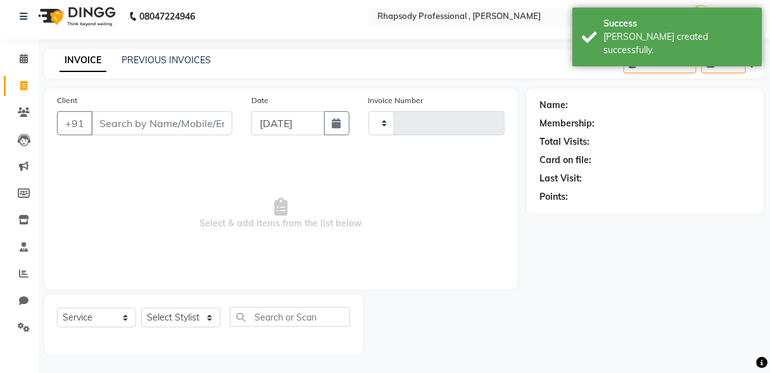
type input "0530"
select select "8581"
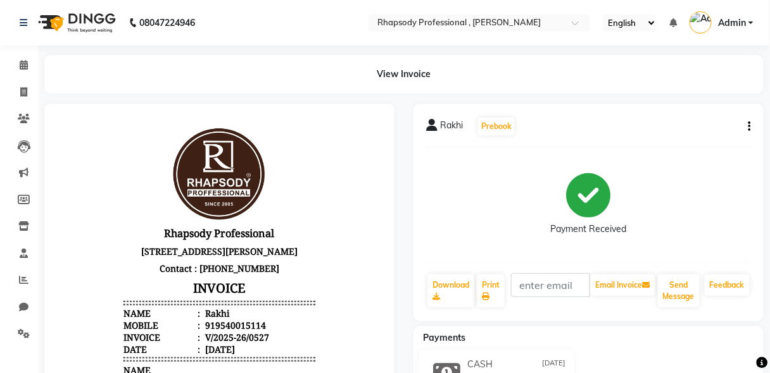
select select "8581"
select select "service"
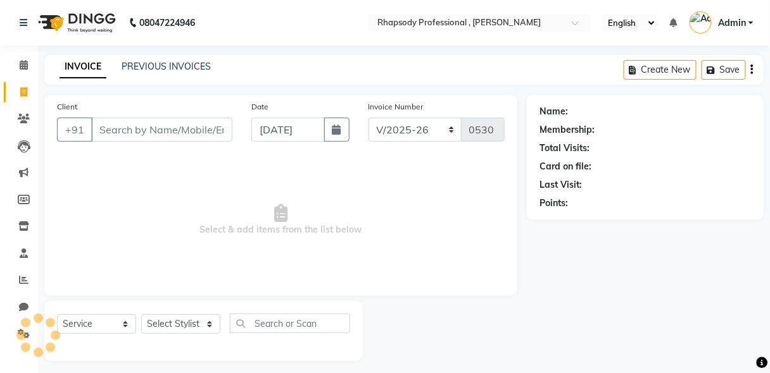
scroll to position [6, 0]
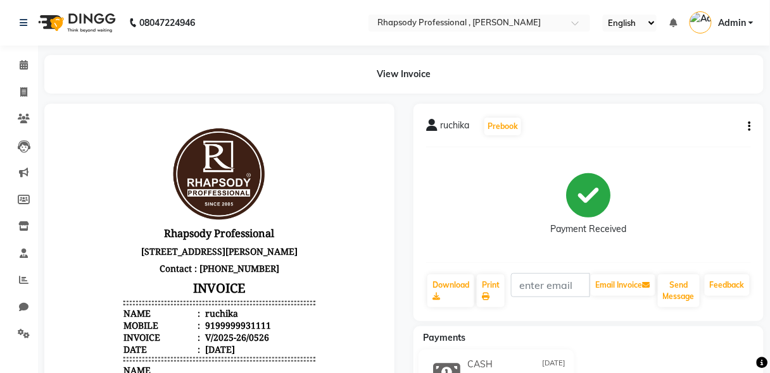
select select "8581"
select select "service"
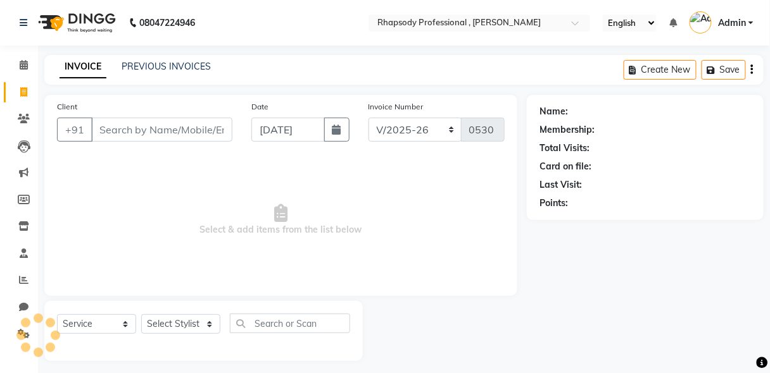
scroll to position [6, 0]
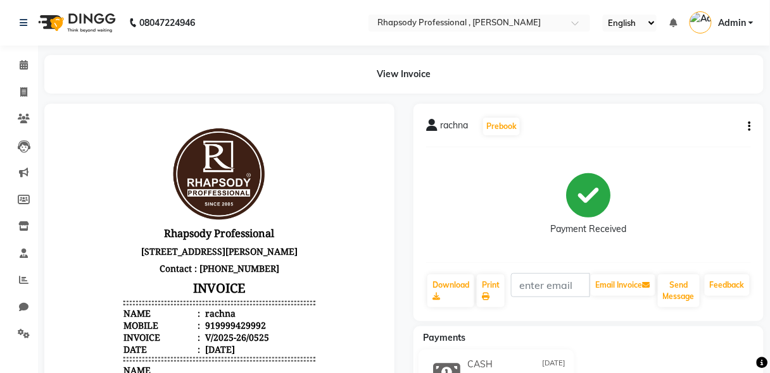
select select "8581"
select select "service"
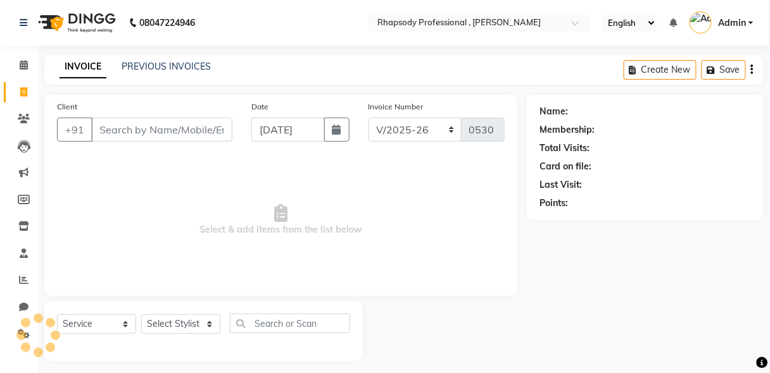
scroll to position [6, 0]
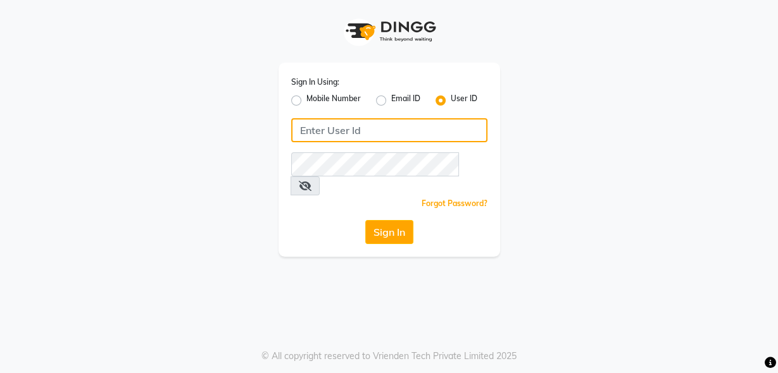
type input "rhapsody"
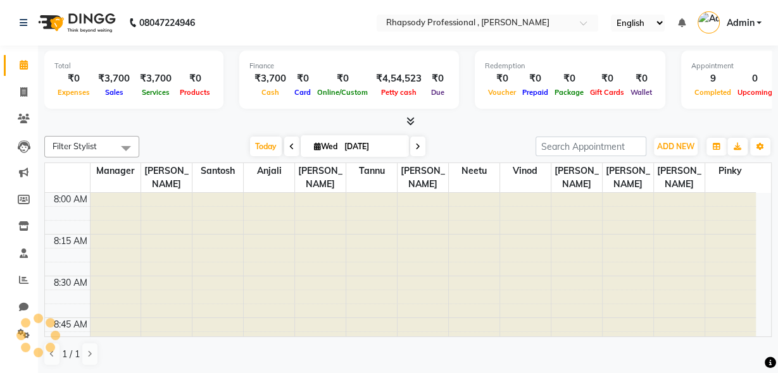
select select "en"
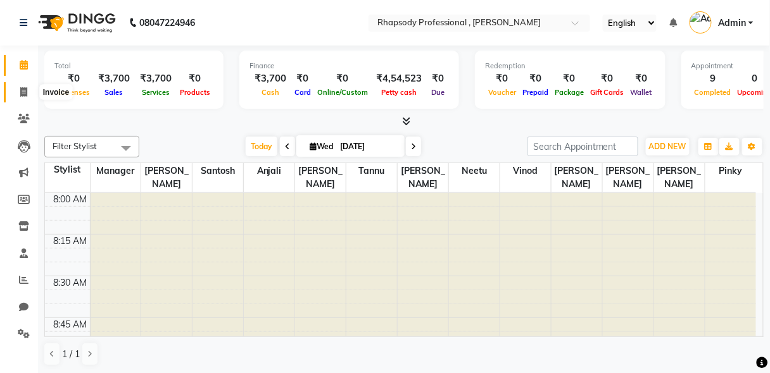
click at [25, 92] on icon at bounding box center [23, 91] width 7 height 9
select select "service"
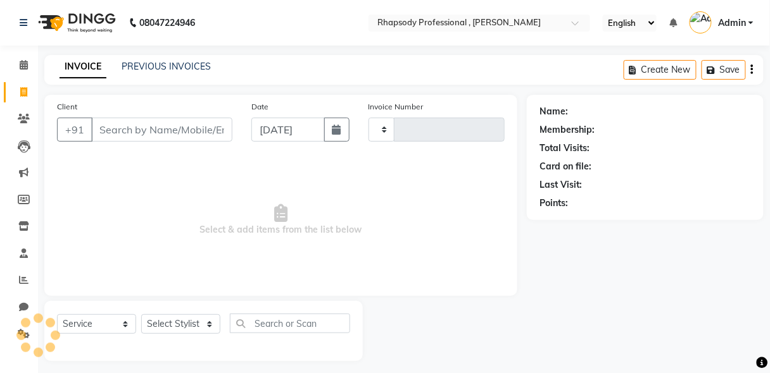
type input "0530"
select select "8581"
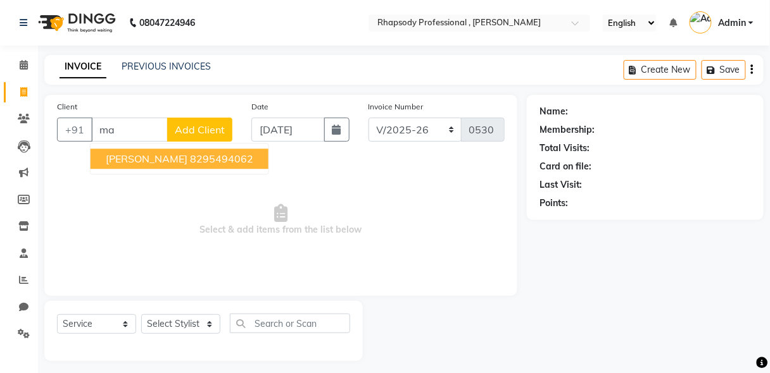
type input "m"
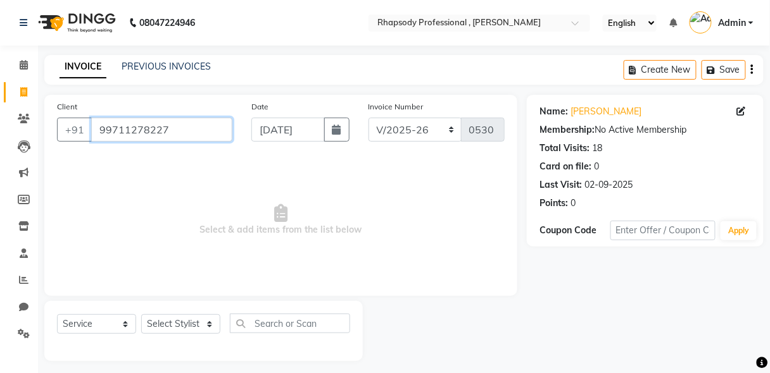
click at [178, 133] on input "99711278227" at bounding box center [161, 130] width 141 height 24
click at [158, 132] on input "9971127822" at bounding box center [161, 130] width 141 height 24
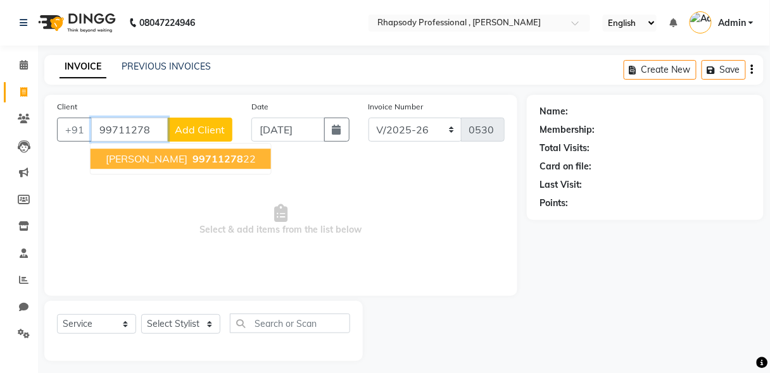
click at [192, 158] on span "99711278" at bounding box center [217, 159] width 51 height 13
type input "9971127822"
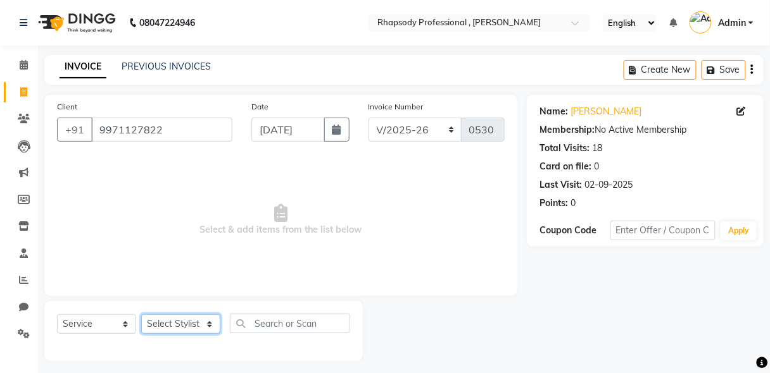
click at [185, 328] on select "Select Stylist [PERSON_NAME] [PERSON_NAME] Manager [PERSON_NAME] [PERSON_NAME] …" at bounding box center [180, 325] width 79 height 20
select select "85666"
click at [141, 315] on select "Select Stylist [PERSON_NAME] [PERSON_NAME] Manager [PERSON_NAME] [PERSON_NAME] …" at bounding box center [180, 325] width 79 height 20
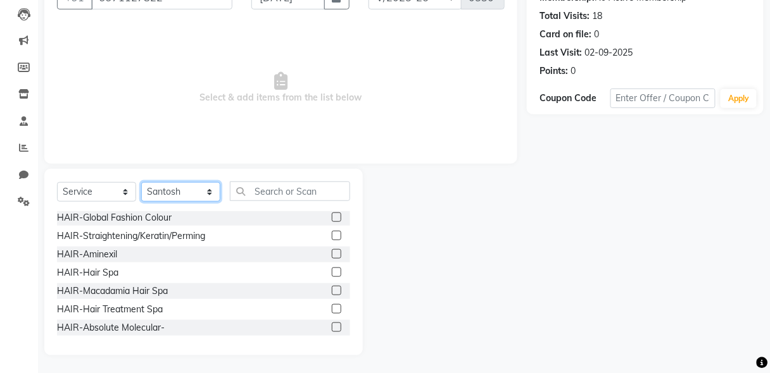
scroll to position [442, 0]
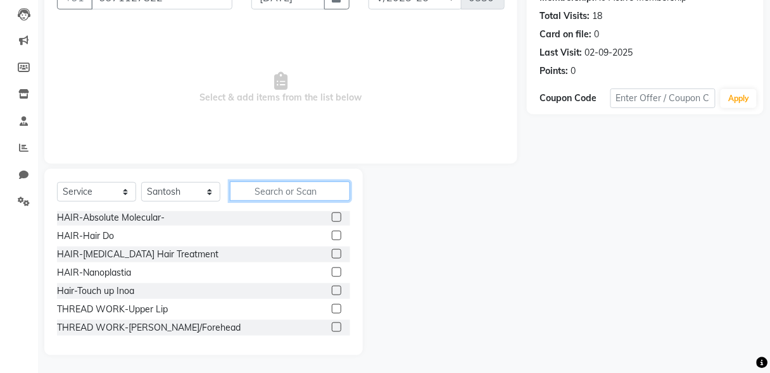
click at [275, 187] on input "text" at bounding box center [290, 192] width 120 height 20
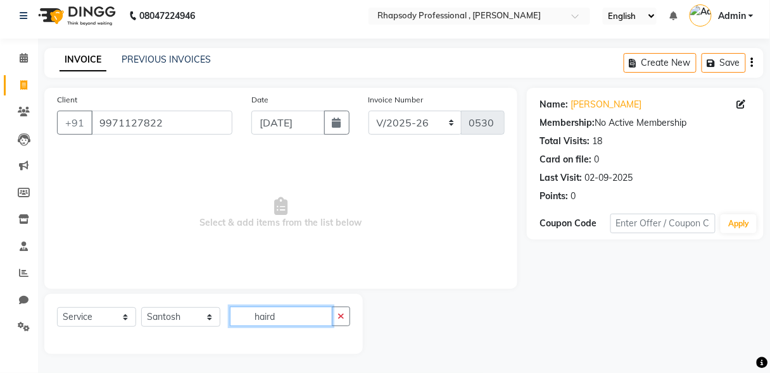
scroll to position [6, 0]
type input "hairdo"
click at [342, 318] on icon "button" at bounding box center [340, 317] width 7 height 9
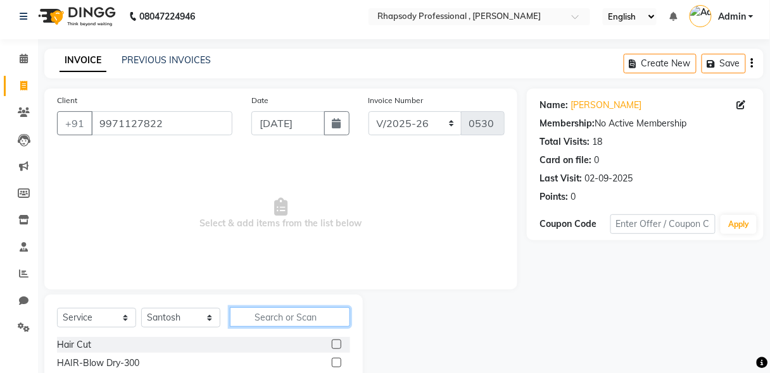
click at [266, 320] on input "text" at bounding box center [290, 318] width 120 height 20
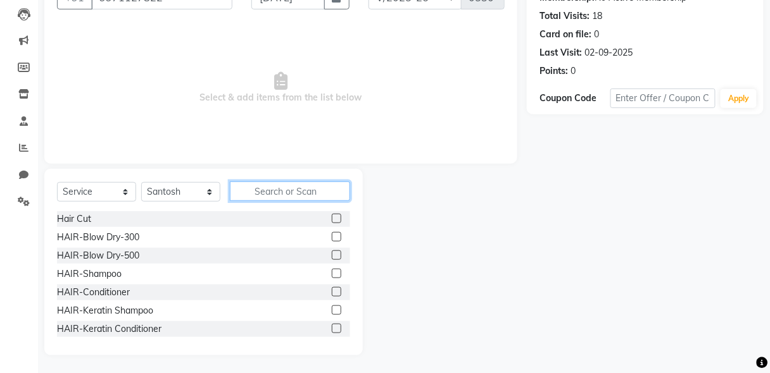
scroll to position [110, 0]
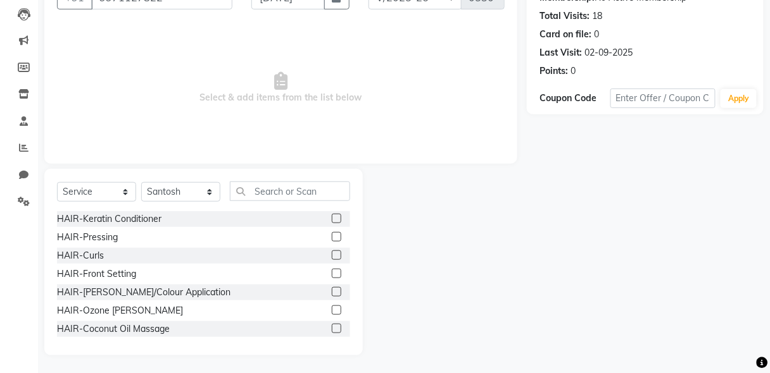
click at [332, 257] on label at bounding box center [336, 255] width 9 height 9
click at [332, 257] on input "checkbox" at bounding box center [336, 256] width 8 height 8
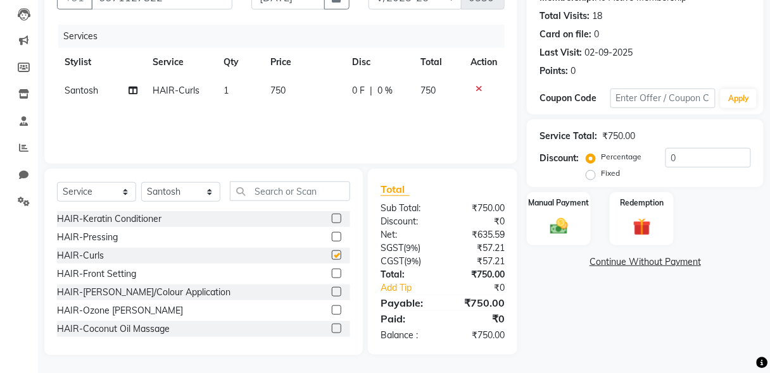
checkbox input "false"
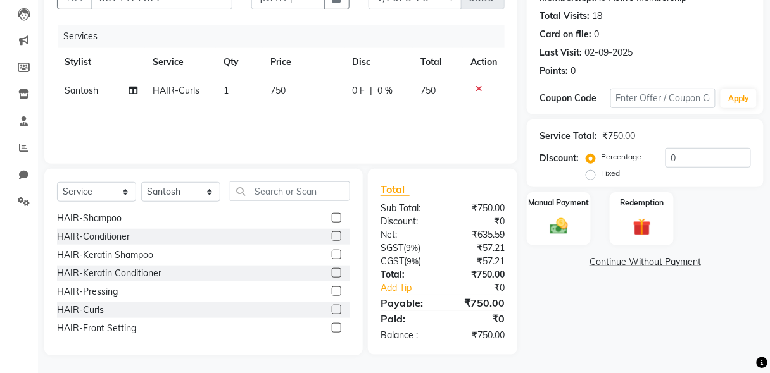
scroll to position [49, 0]
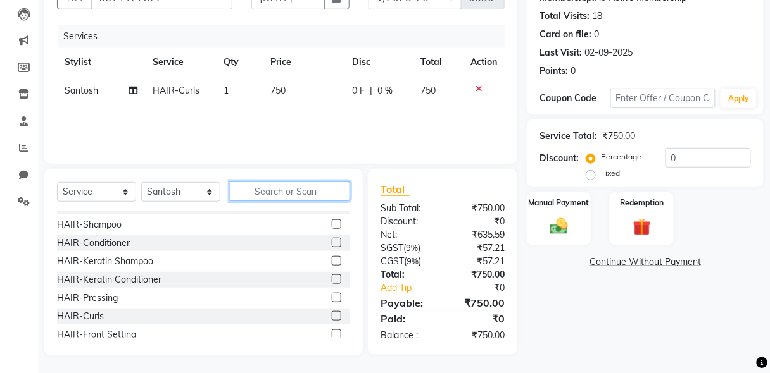
click at [284, 192] on input "text" at bounding box center [290, 192] width 120 height 20
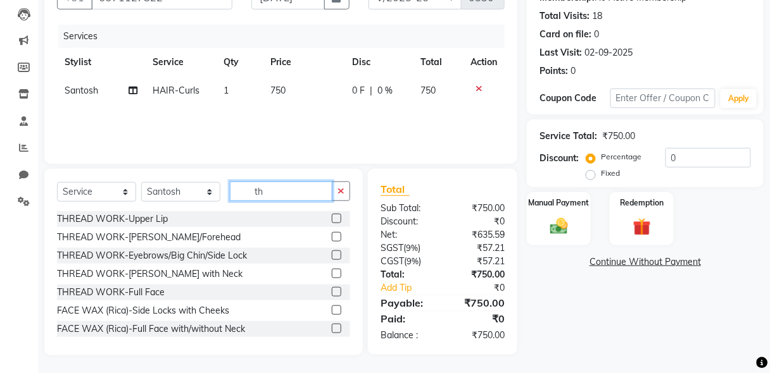
type input "th"
click at [332, 218] on label at bounding box center [336, 218] width 9 height 9
click at [332, 218] on input "checkbox" at bounding box center [336, 219] width 8 height 8
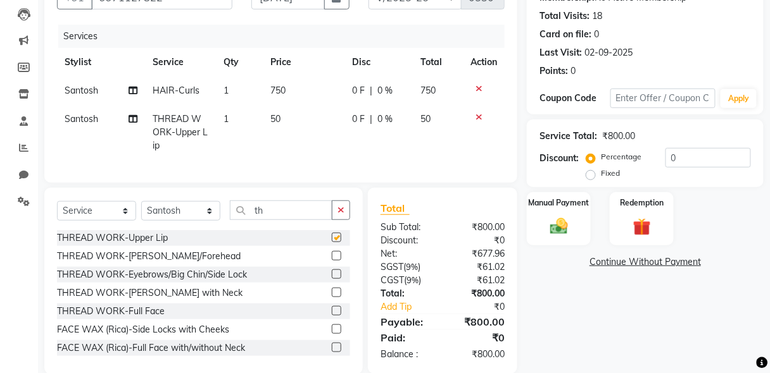
checkbox input "false"
click at [558, 220] on img at bounding box center [559, 227] width 30 height 22
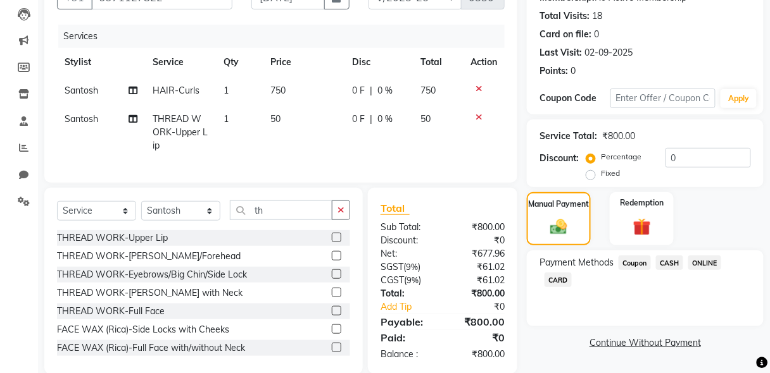
click at [670, 264] on span "CASH" at bounding box center [669, 263] width 27 height 15
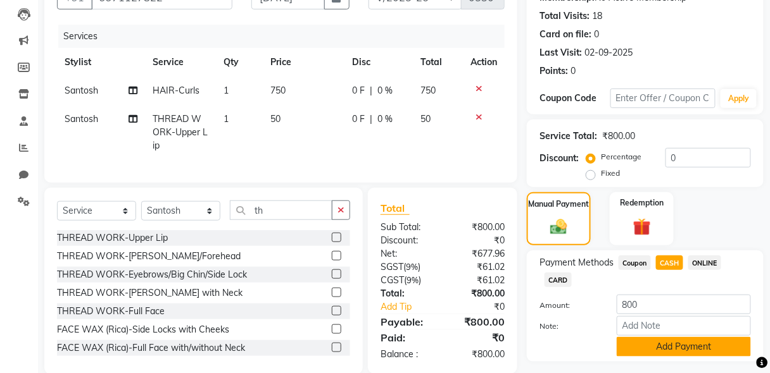
click at [683, 346] on button "Add Payment" at bounding box center [683, 347] width 134 height 20
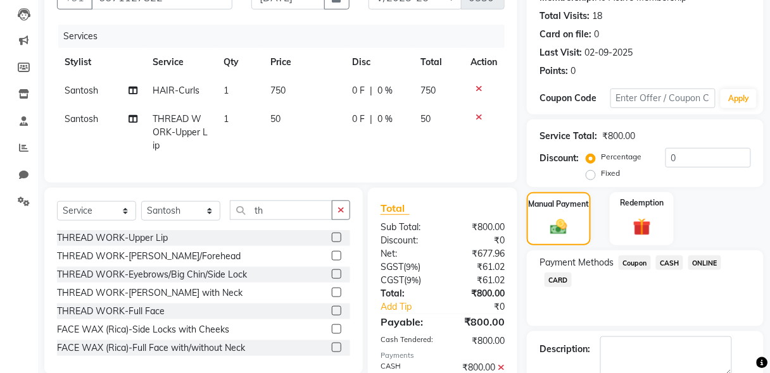
scroll to position [201, 0]
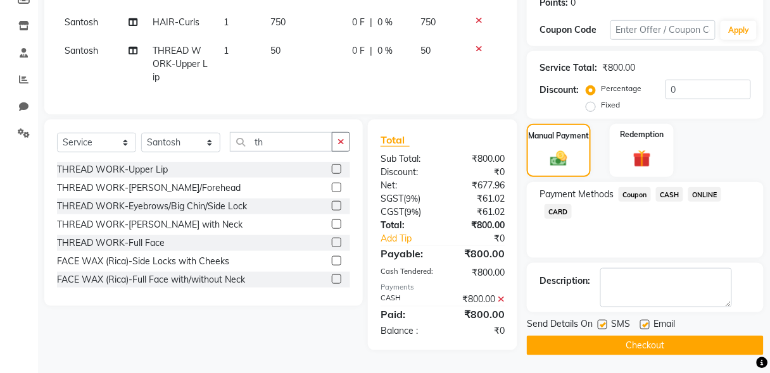
click at [657, 351] on button "Checkout" at bounding box center [645, 346] width 237 height 20
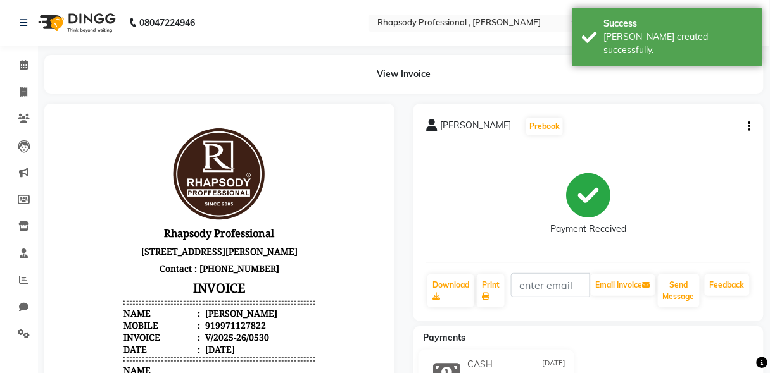
select select "service"
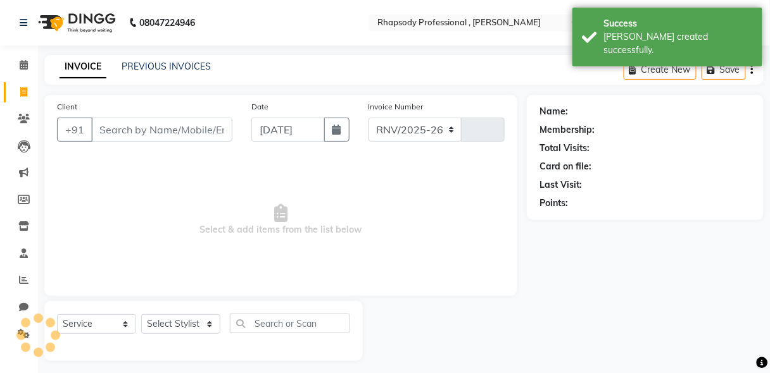
scroll to position [6, 0]
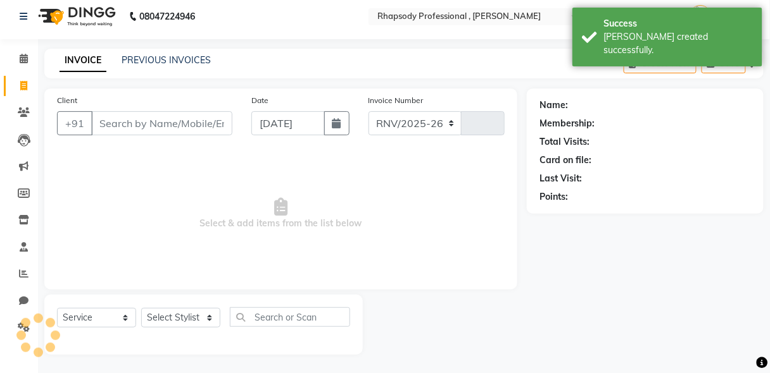
select select "8581"
type input "0531"
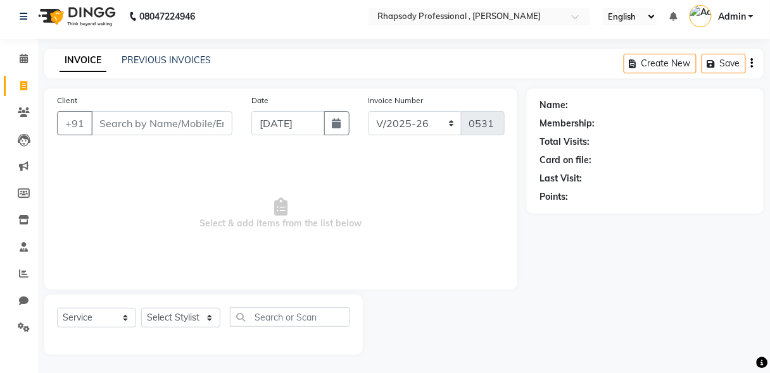
click at [122, 123] on input "Client" at bounding box center [161, 123] width 141 height 24
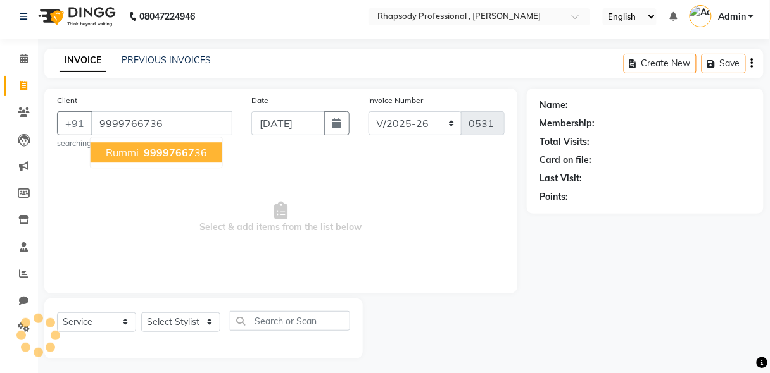
type input "9999766736"
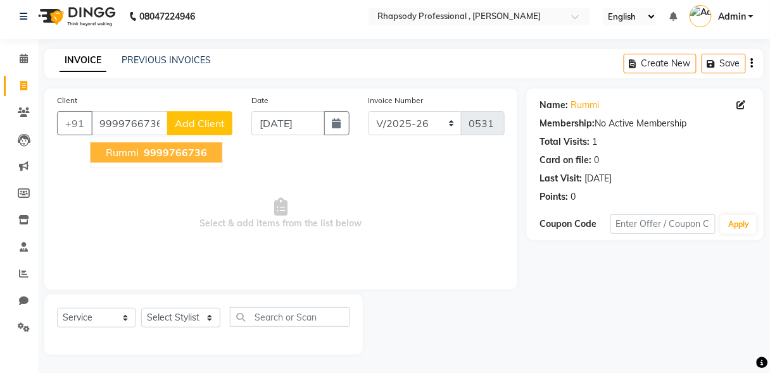
click at [161, 146] on span "9999766736" at bounding box center [175, 152] width 63 height 13
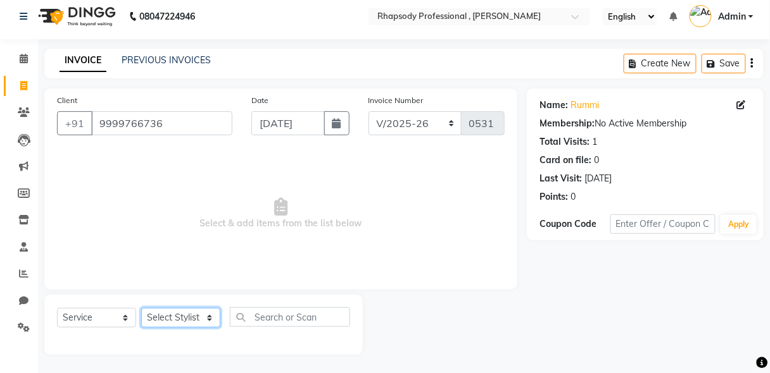
click at [204, 320] on select "Select Stylist [PERSON_NAME] [PERSON_NAME] Manager [PERSON_NAME] [PERSON_NAME] …" at bounding box center [180, 318] width 79 height 20
click at [211, 319] on select "Select Stylist [PERSON_NAME] [PERSON_NAME] Manager [PERSON_NAME] [PERSON_NAME] …" at bounding box center [180, 318] width 79 height 20
select select "85672"
click at [141, 308] on select "Select Stylist [PERSON_NAME] [PERSON_NAME] Manager [PERSON_NAME] [PERSON_NAME] …" at bounding box center [180, 318] width 79 height 20
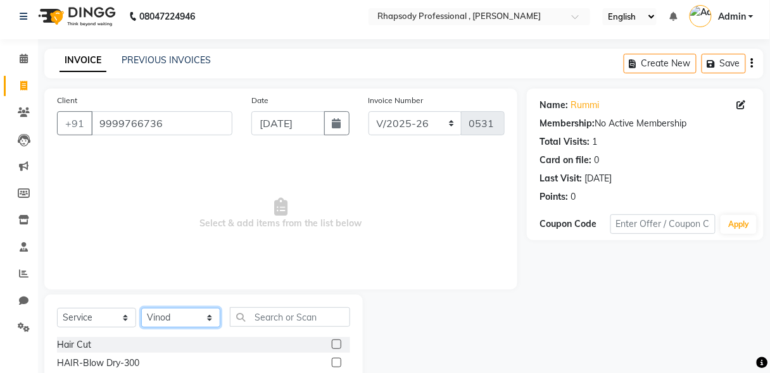
scroll to position [132, 0]
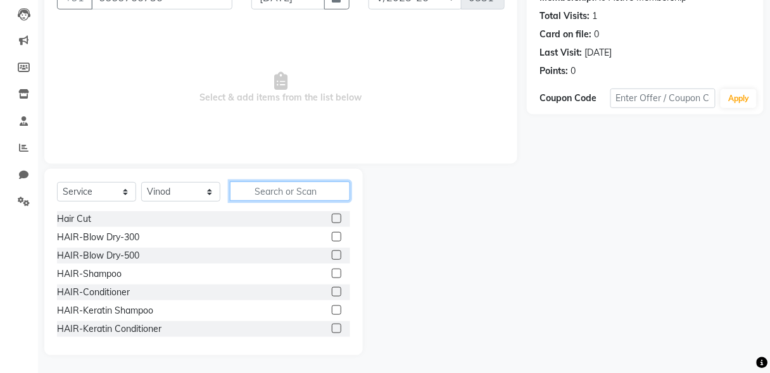
click at [286, 191] on input "text" at bounding box center [290, 192] width 120 height 20
click at [332, 271] on label at bounding box center [336, 273] width 9 height 9
click at [332, 271] on input "checkbox" at bounding box center [336, 274] width 8 height 8
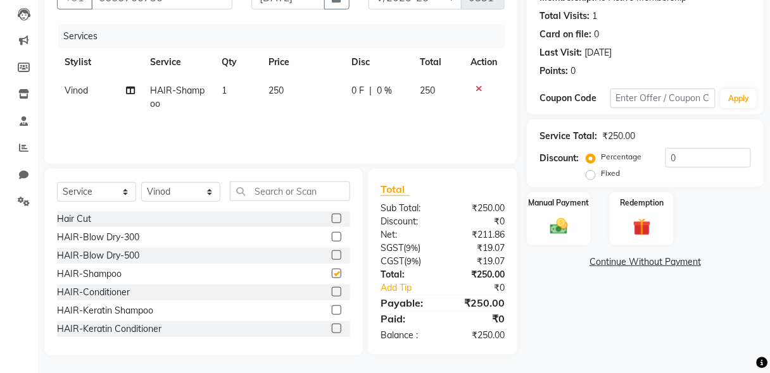
checkbox input "false"
click at [332, 290] on label at bounding box center [336, 291] width 9 height 9
click at [332, 290] on input "checkbox" at bounding box center [336, 293] width 8 height 8
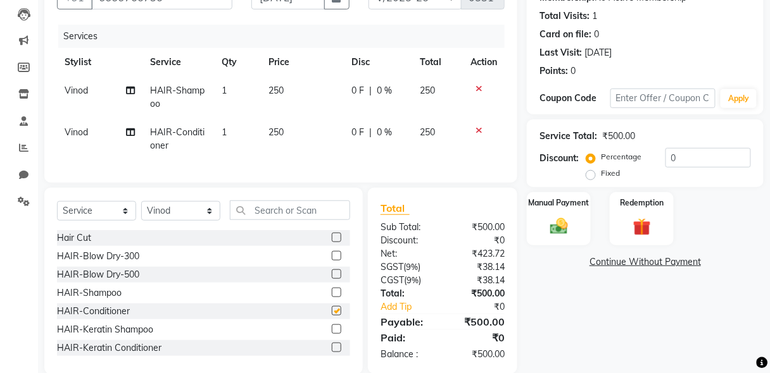
checkbox input "false"
click at [332, 279] on label at bounding box center [336, 274] width 9 height 9
click at [332, 279] on input "checkbox" at bounding box center [336, 275] width 8 height 8
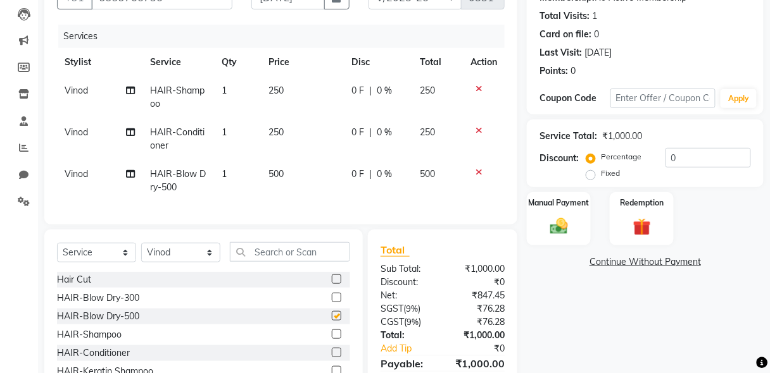
checkbox input "false"
click at [554, 202] on label "Manual Payment" at bounding box center [558, 202] width 63 height 12
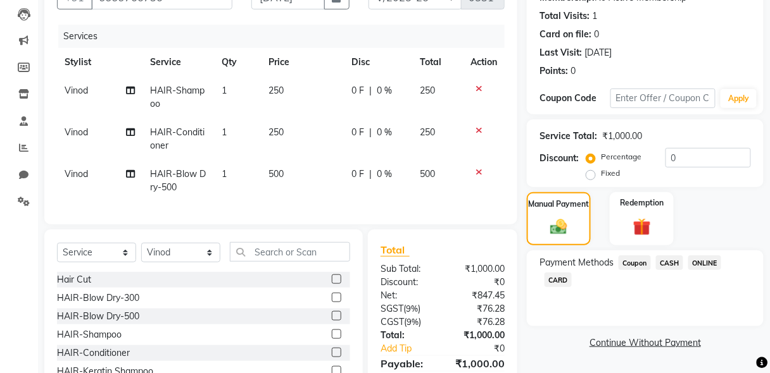
click at [669, 262] on span "CASH" at bounding box center [669, 263] width 27 height 15
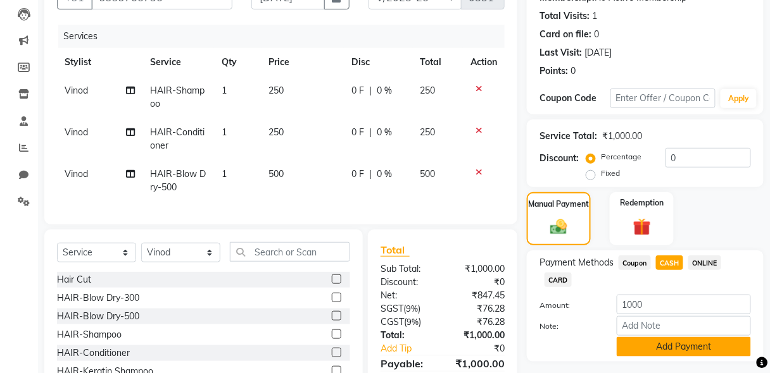
click at [670, 344] on button "Add Payment" at bounding box center [683, 347] width 134 height 20
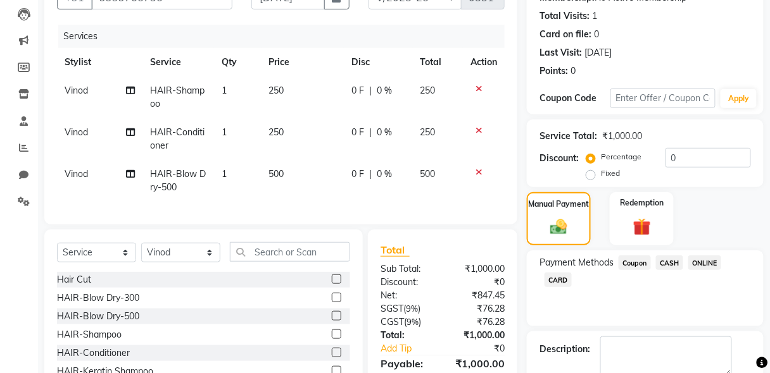
scroll to position [258, 0]
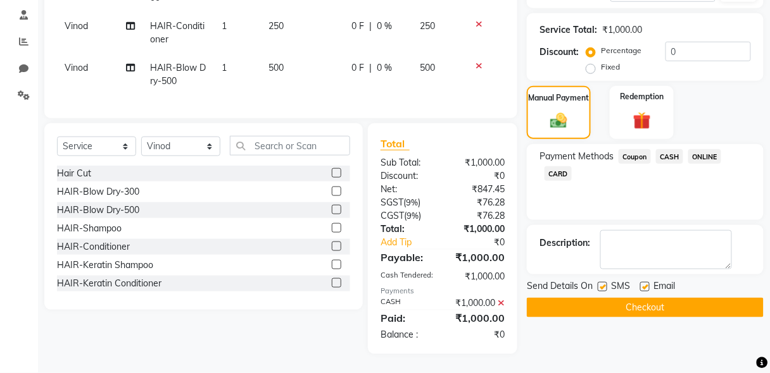
click at [656, 298] on button "Checkout" at bounding box center [645, 308] width 237 height 20
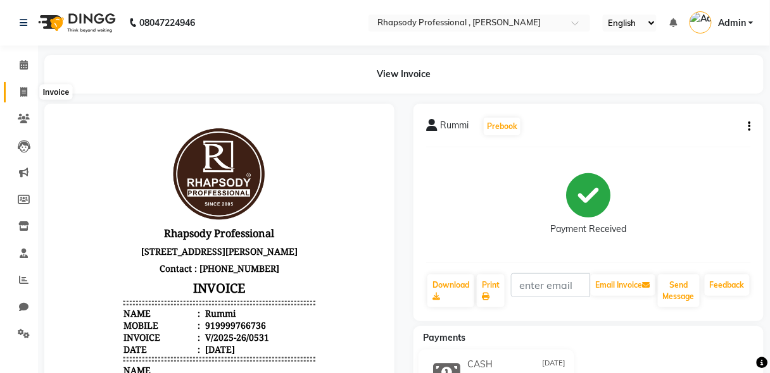
click at [23, 91] on icon at bounding box center [23, 91] width 7 height 9
select select "service"
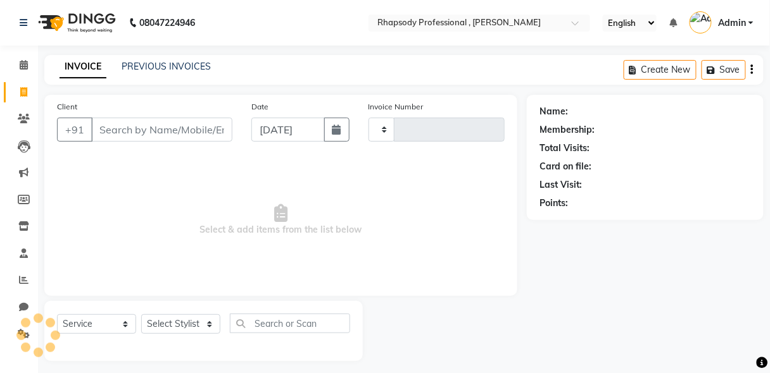
scroll to position [6, 0]
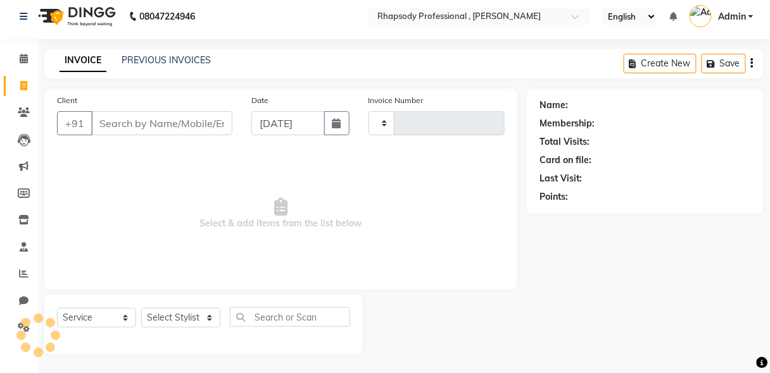
type input "0532"
select select "8581"
click at [127, 122] on input "Client" at bounding box center [161, 123] width 141 height 24
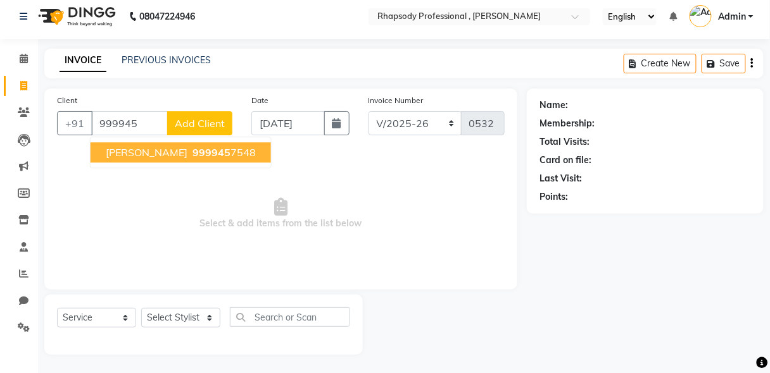
click at [192, 149] on span "999945" at bounding box center [211, 152] width 38 height 13
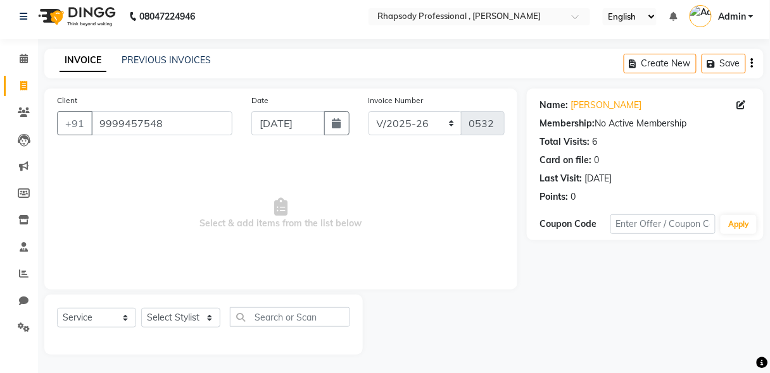
click at [751, 64] on icon "button" at bounding box center [752, 63] width 3 height 1
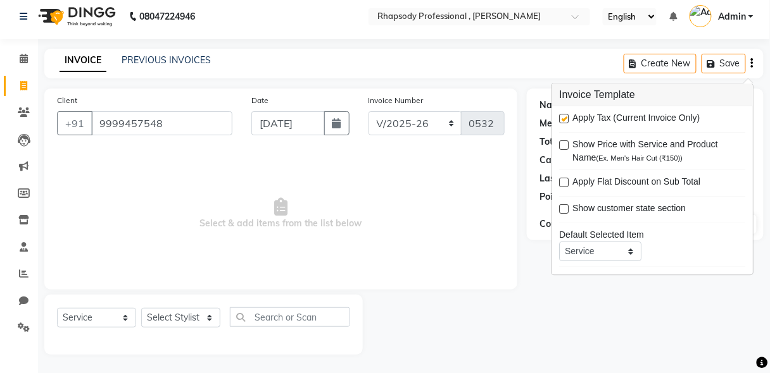
click at [389, 264] on span "Select & add items from the list below" at bounding box center [280, 214] width 447 height 127
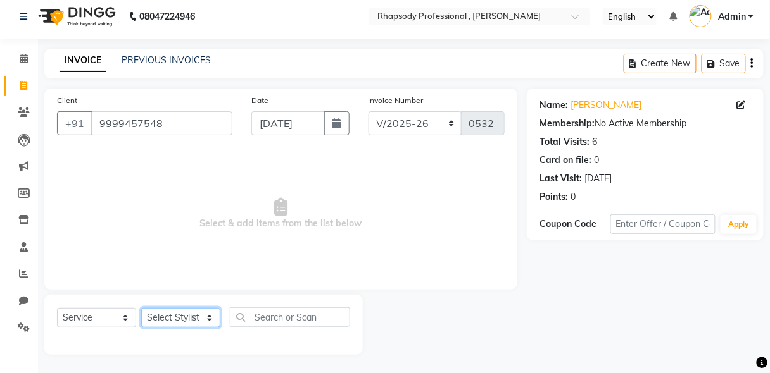
click at [171, 319] on select "Select Stylist [PERSON_NAME] [PERSON_NAME] Manager [PERSON_NAME] [PERSON_NAME] …" at bounding box center [180, 318] width 79 height 20
click at [297, 251] on span "Select & add items from the list below" at bounding box center [280, 214] width 447 height 127
click at [192, 124] on input "9999457548" at bounding box center [161, 123] width 141 height 24
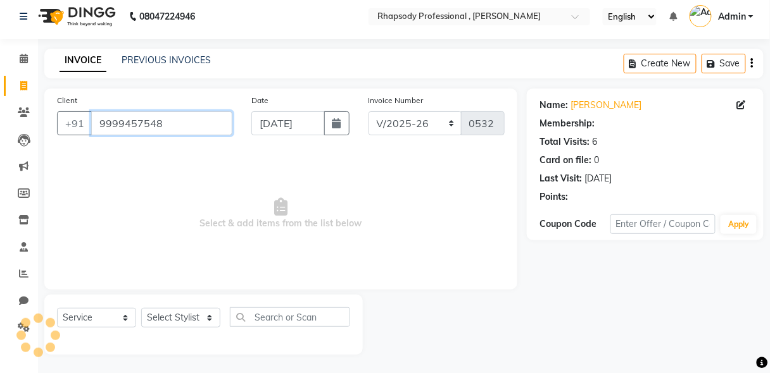
click at [166, 117] on input "9999457548" at bounding box center [161, 123] width 141 height 24
click at [162, 123] on input "9999457548" at bounding box center [161, 123] width 141 height 24
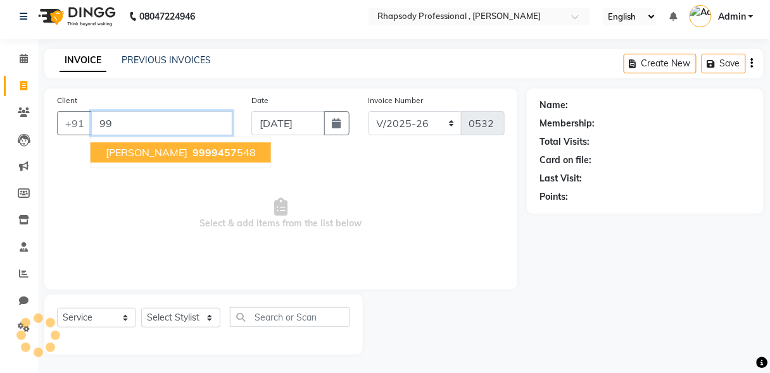
type input "9"
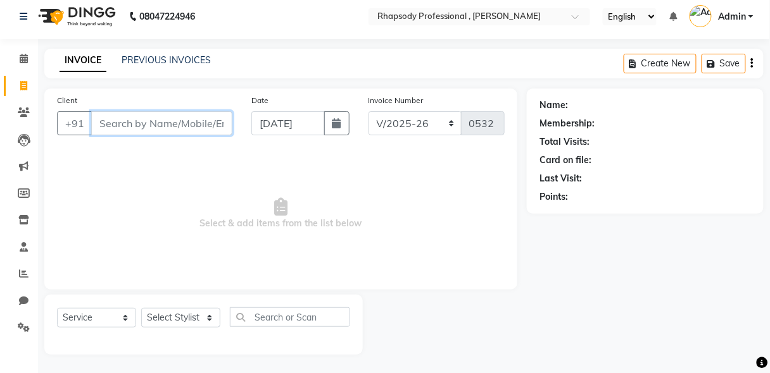
click at [130, 119] on input "Client" at bounding box center [161, 123] width 141 height 24
click at [125, 121] on input "Client" at bounding box center [161, 123] width 141 height 24
type input "9818281955"
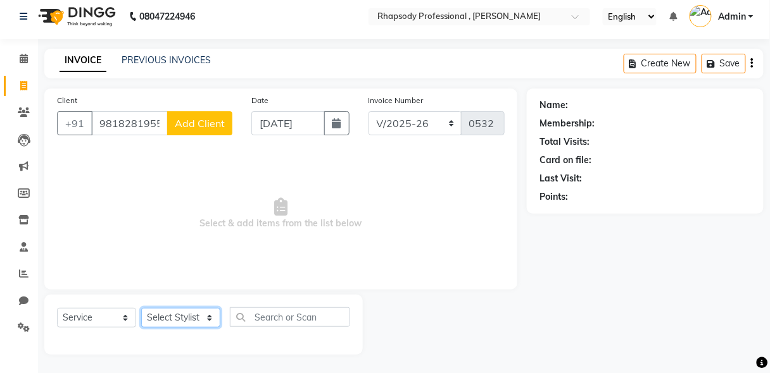
click at [206, 310] on select "Select Stylist [PERSON_NAME] [PERSON_NAME] Manager [PERSON_NAME] [PERSON_NAME] …" at bounding box center [180, 318] width 79 height 20
select select "85668"
click at [141, 308] on select "Select Stylist [PERSON_NAME] [PERSON_NAME] Manager [PERSON_NAME] [PERSON_NAME] …" at bounding box center [180, 318] width 79 height 20
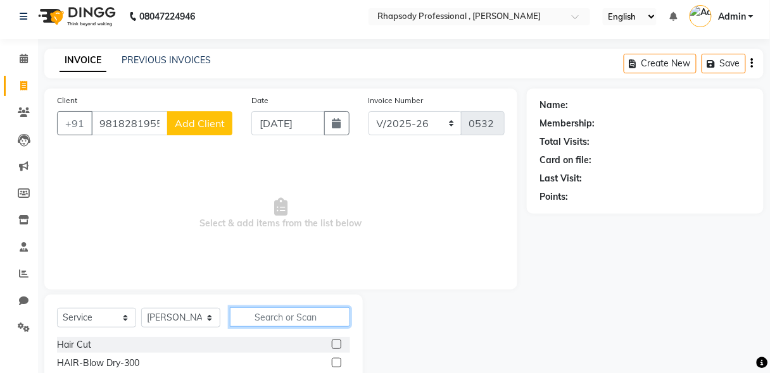
click at [307, 320] on input "text" at bounding box center [290, 318] width 120 height 20
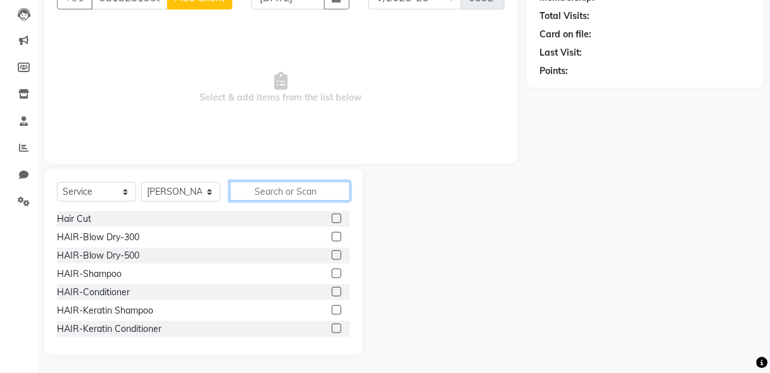
scroll to position [115, 0]
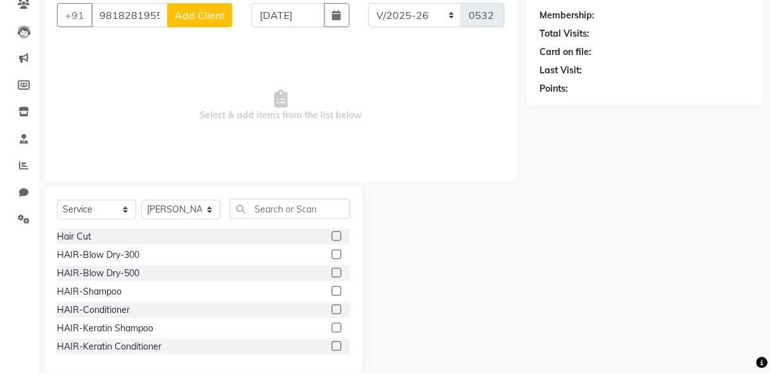
drag, startPoint x: 299, startPoint y: 193, endPoint x: 294, endPoint y: 200, distance: 8.6
click at [294, 200] on div "Select Service Product Membership Package Voucher Prepaid Gift Card Select Styl…" at bounding box center [203, 280] width 318 height 187
click at [288, 210] on input "text" at bounding box center [290, 209] width 120 height 20
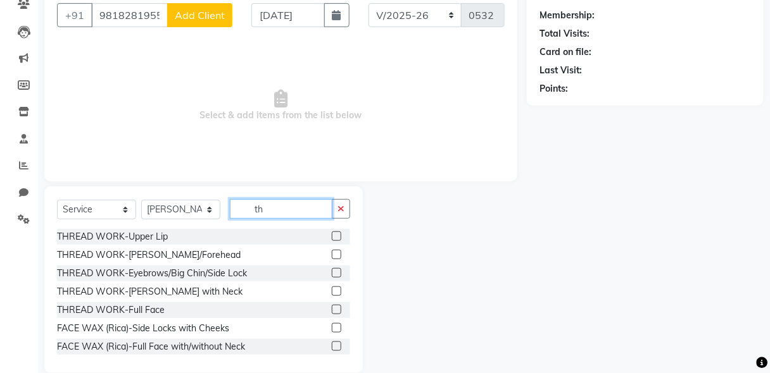
type input "th"
click at [332, 270] on label at bounding box center [336, 272] width 9 height 9
click at [332, 270] on input "checkbox" at bounding box center [336, 274] width 8 height 8
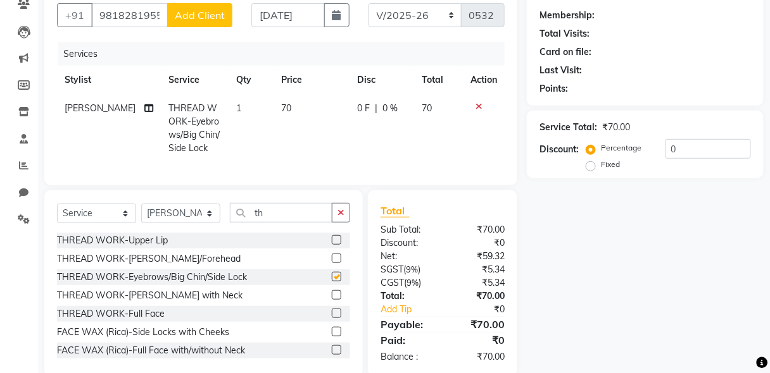
checkbox input "false"
click at [332, 243] on label at bounding box center [336, 239] width 9 height 9
click at [332, 243] on input "checkbox" at bounding box center [336, 241] width 8 height 8
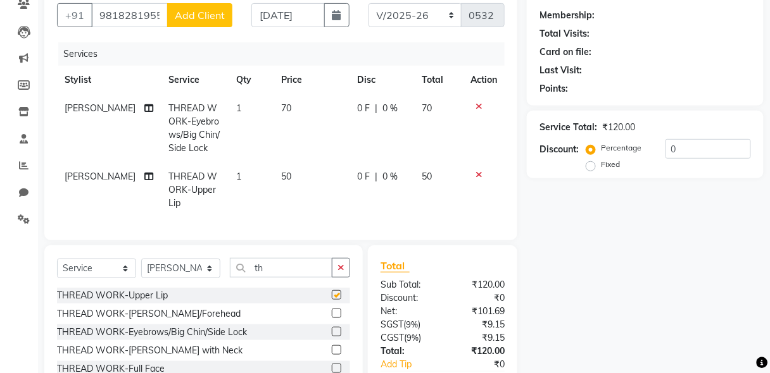
checkbox input "false"
click at [477, 170] on icon at bounding box center [478, 174] width 7 height 9
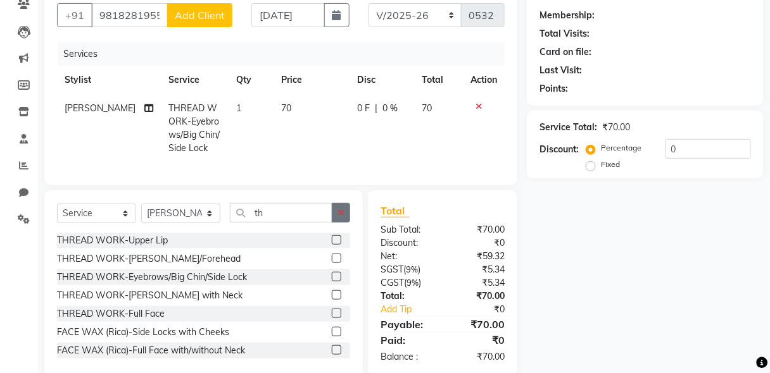
click at [341, 216] on icon "button" at bounding box center [340, 212] width 7 height 9
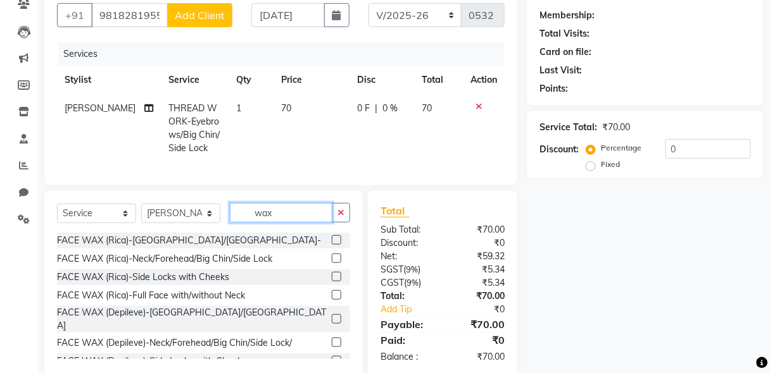
type input "wax"
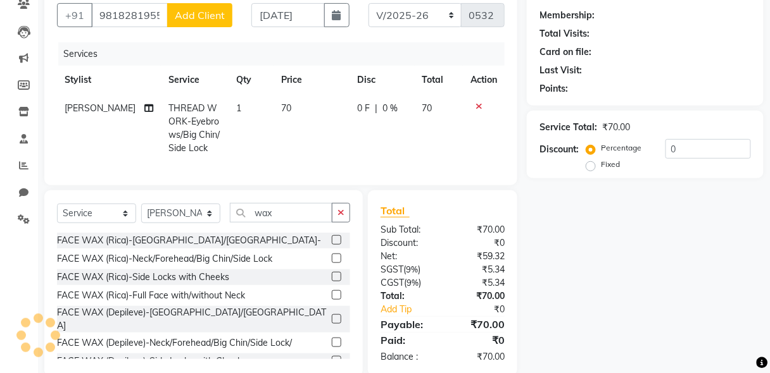
click at [332, 244] on label at bounding box center [336, 239] width 9 height 9
click at [332, 244] on input "checkbox" at bounding box center [336, 241] width 8 height 8
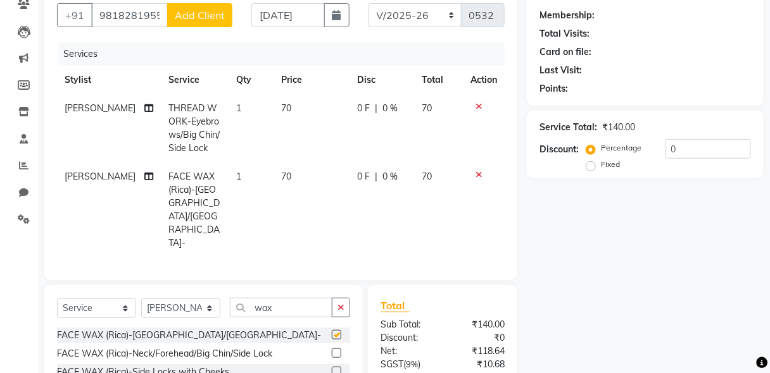
checkbox input "false"
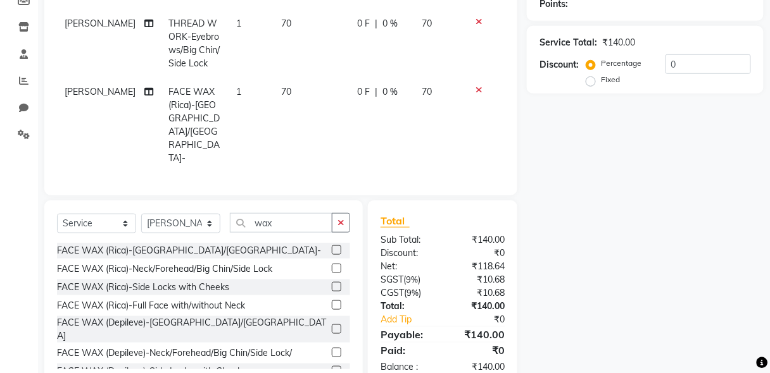
scroll to position [0, 0]
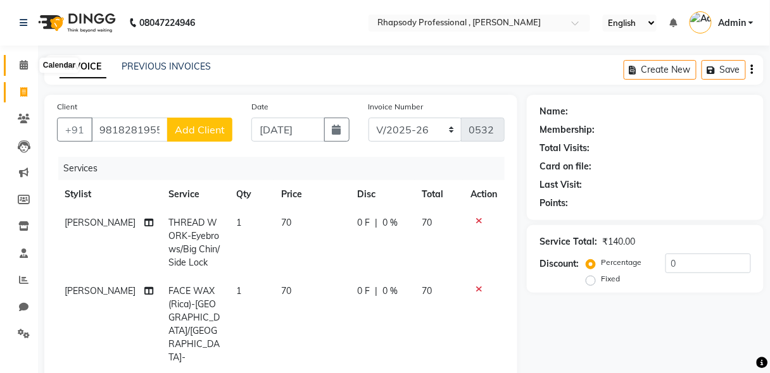
click at [20, 68] on icon at bounding box center [24, 64] width 8 height 9
click at [23, 120] on icon at bounding box center [24, 118] width 12 height 9
click at [479, 220] on icon at bounding box center [478, 220] width 7 height 9
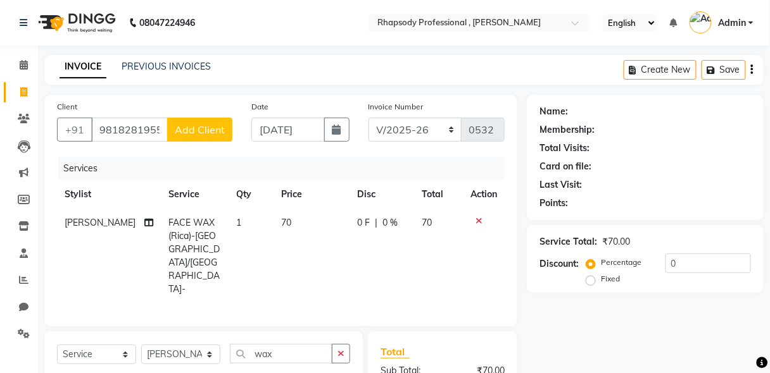
click at [479, 220] on icon at bounding box center [478, 220] width 7 height 9
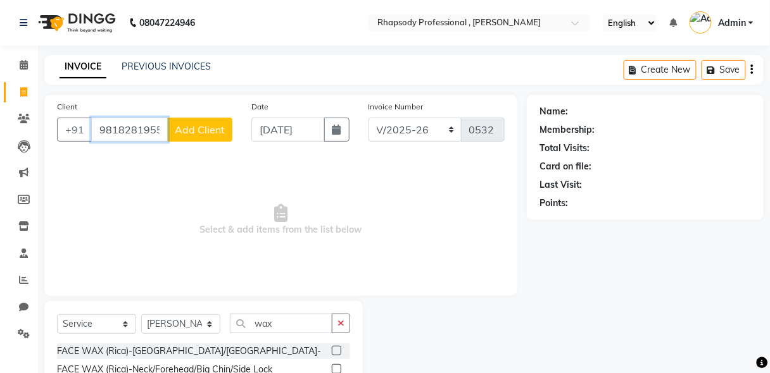
click at [160, 132] on input "9818281955" at bounding box center [129, 130] width 77 height 24
type input "9"
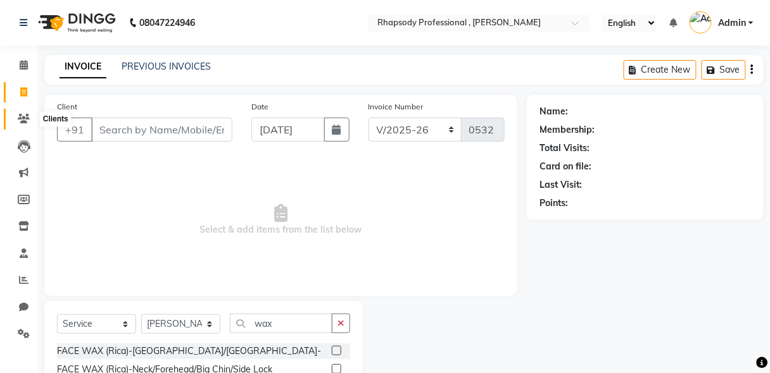
click at [23, 118] on icon at bounding box center [24, 118] width 12 height 9
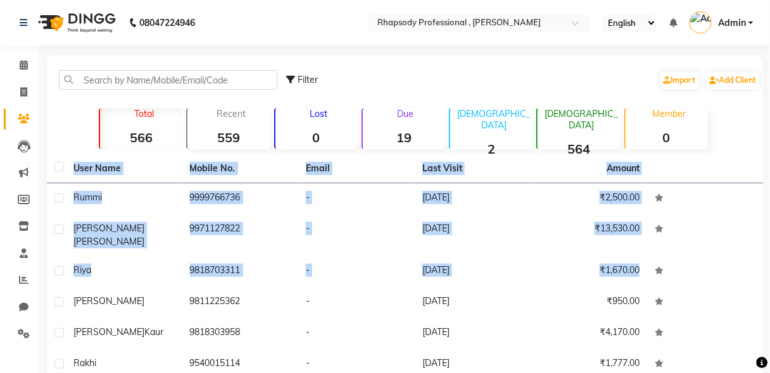
drag, startPoint x: 753, startPoint y: 252, endPoint x: 776, endPoint y: 255, distance: 23.6
click at [762, 255] on html "08047224946 Select Location × Rhapsody Professional , Paschim Vihar English ENG…" at bounding box center [385, 186] width 770 height 373
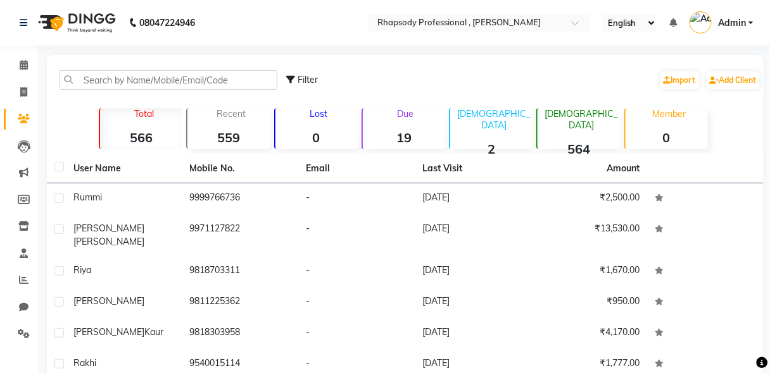
click at [597, 65] on div "Filter Import Add Client" at bounding box center [524, 80] width 474 height 40
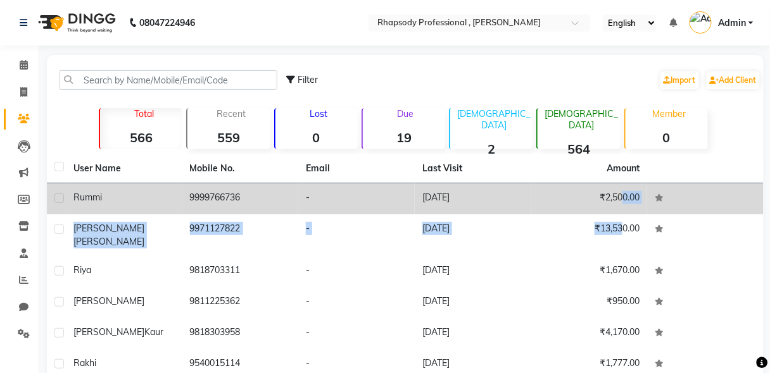
drag, startPoint x: 614, startPoint y: 239, endPoint x: 618, endPoint y: 208, distance: 30.6
click at [618, 208] on tbody "Rummi 9999766736 - [DATE] ₹2,500.00 [PERSON_NAME] 9971127822 - [DATE] ₹13,530.0…" at bounding box center [405, 344] width 716 height 321
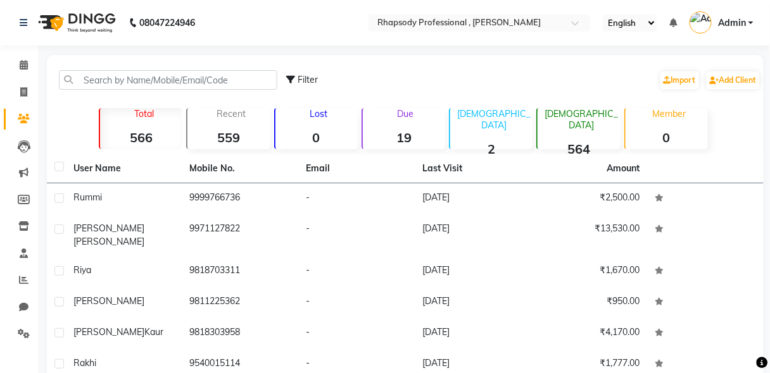
click at [732, 118] on div "Total 566 Recent 559 Lost 0 Due 19 [DEMOGRAPHIC_DATA] 2 [DEMOGRAPHIC_DATA] 564 …" at bounding box center [404, 127] width 697 height 44
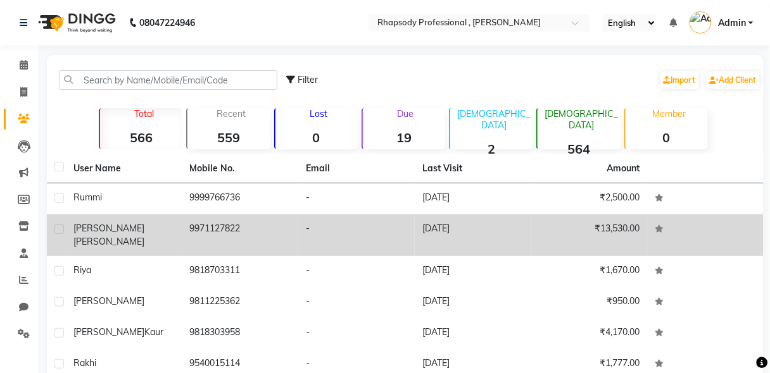
click at [602, 232] on td "₹13,530.00" at bounding box center [589, 236] width 116 height 42
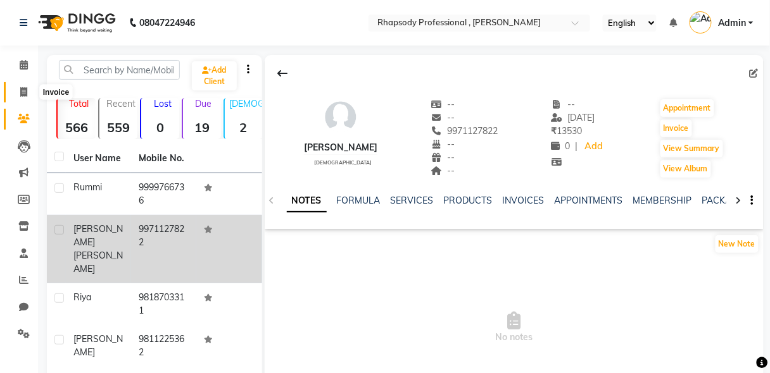
click at [25, 94] on icon at bounding box center [23, 91] width 7 height 9
select select "service"
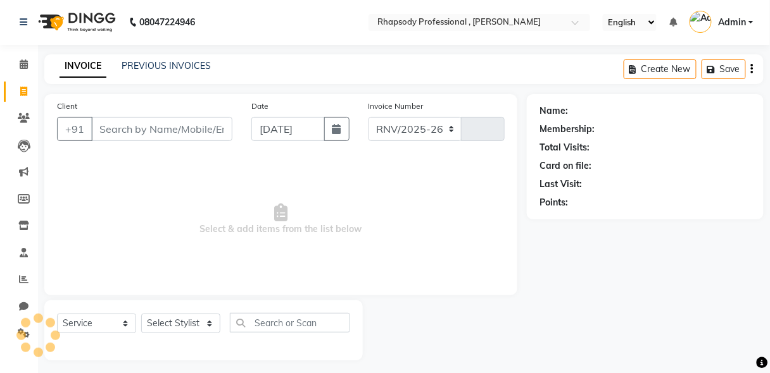
select select "8581"
type input "0532"
